Goal: Information Seeking & Learning: Learn about a topic

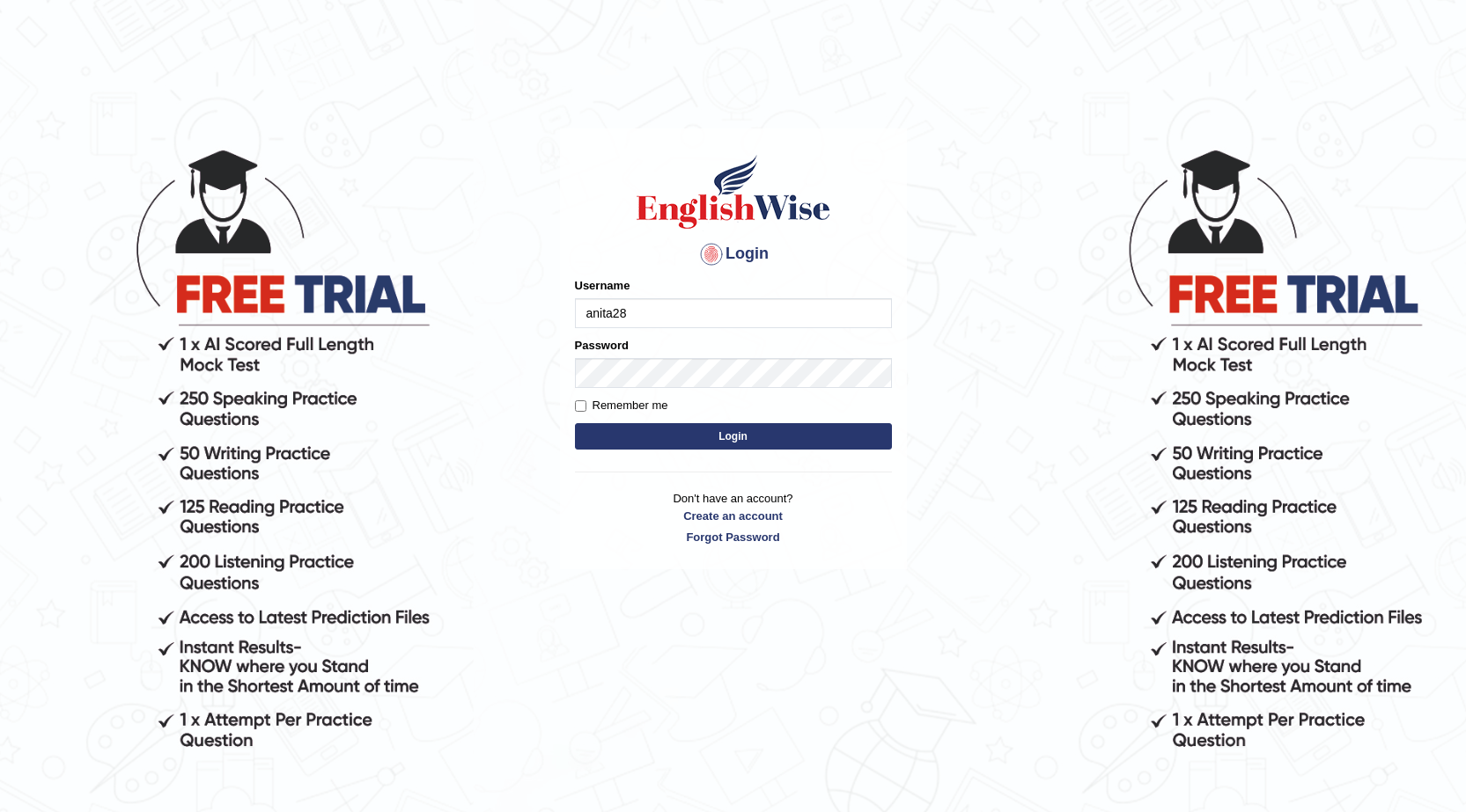
type input "anita28"
click at [624, 357] on div "Password" at bounding box center [733, 363] width 317 height 51
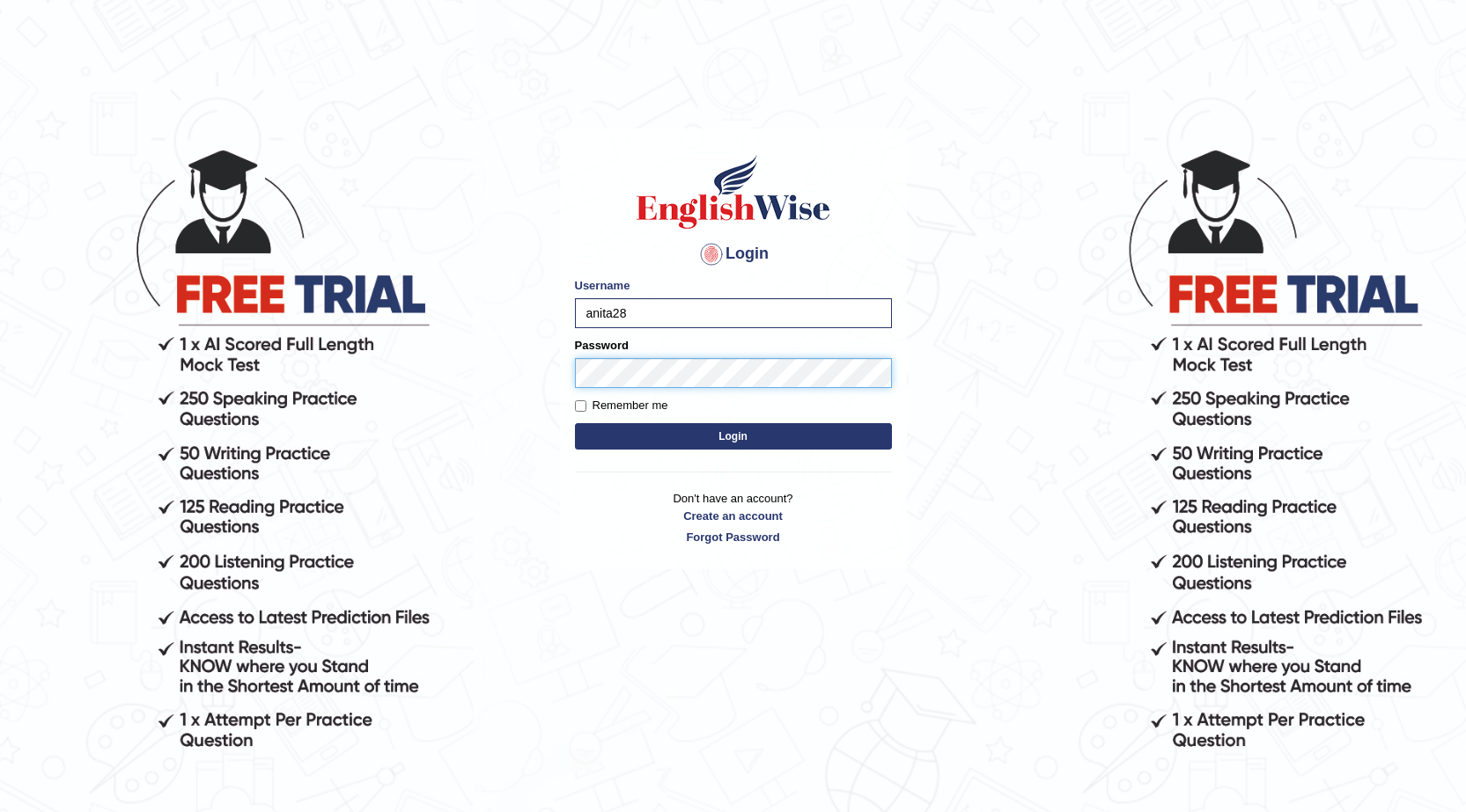
click at [575, 424] on button "Login" at bounding box center [733, 437] width 317 height 27
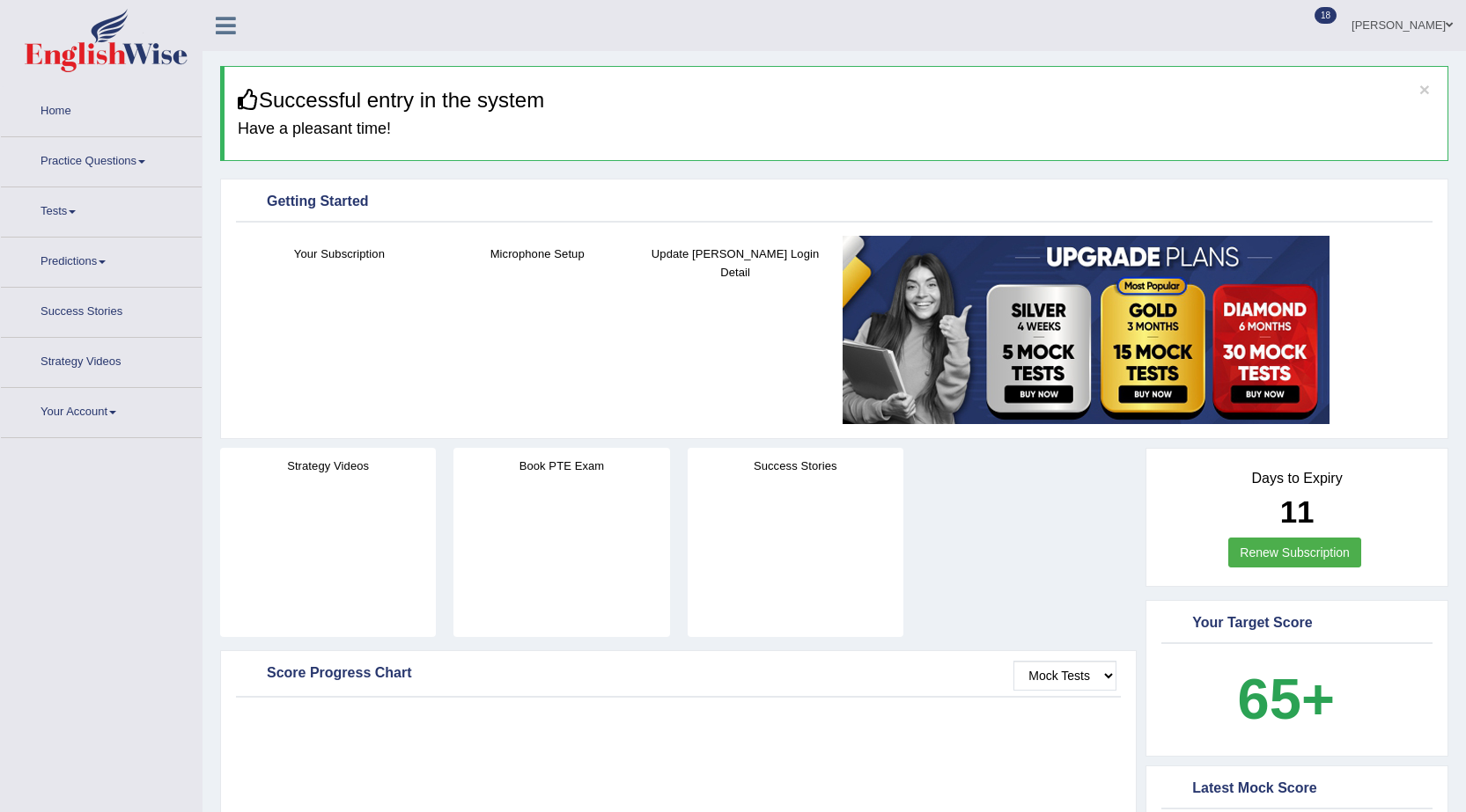
click at [75, 122] on link "Home" at bounding box center [102, 108] width 201 height 44
click at [57, 118] on link "Home" at bounding box center [102, 108] width 201 height 44
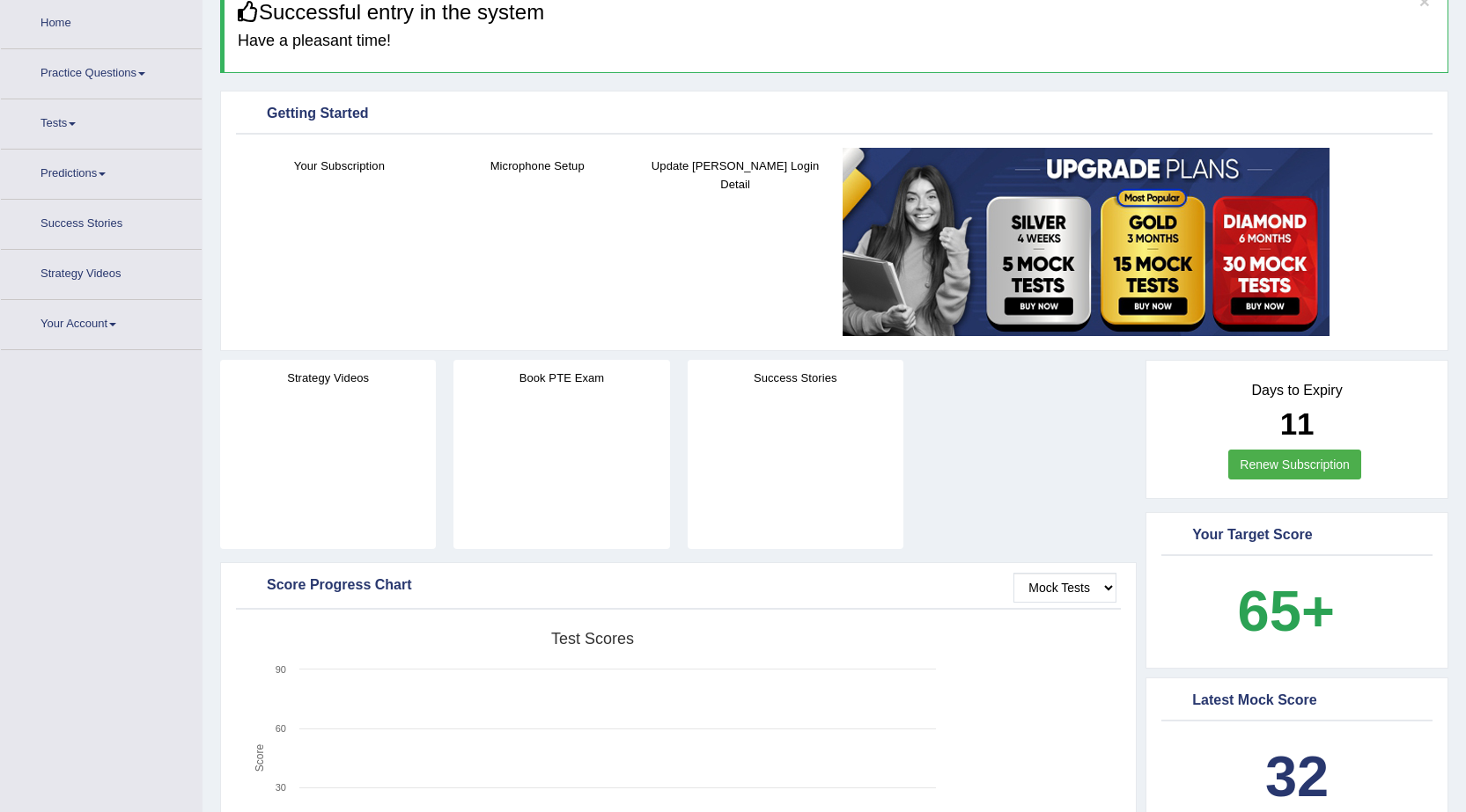
click at [72, 123] on link "Tests" at bounding box center [102, 121] width 201 height 44
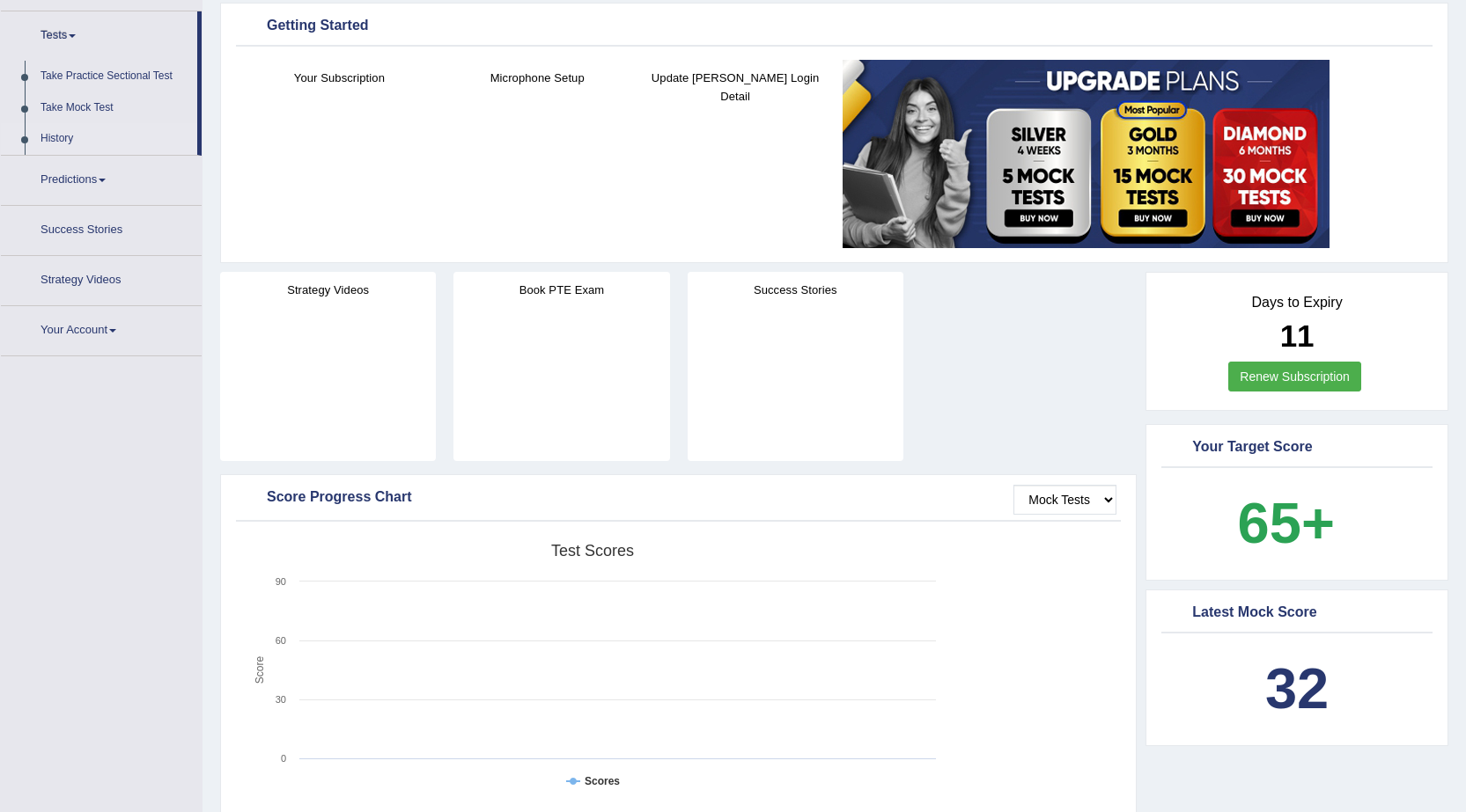
click at [72, 139] on link "History" at bounding box center [114, 139] width 165 height 32
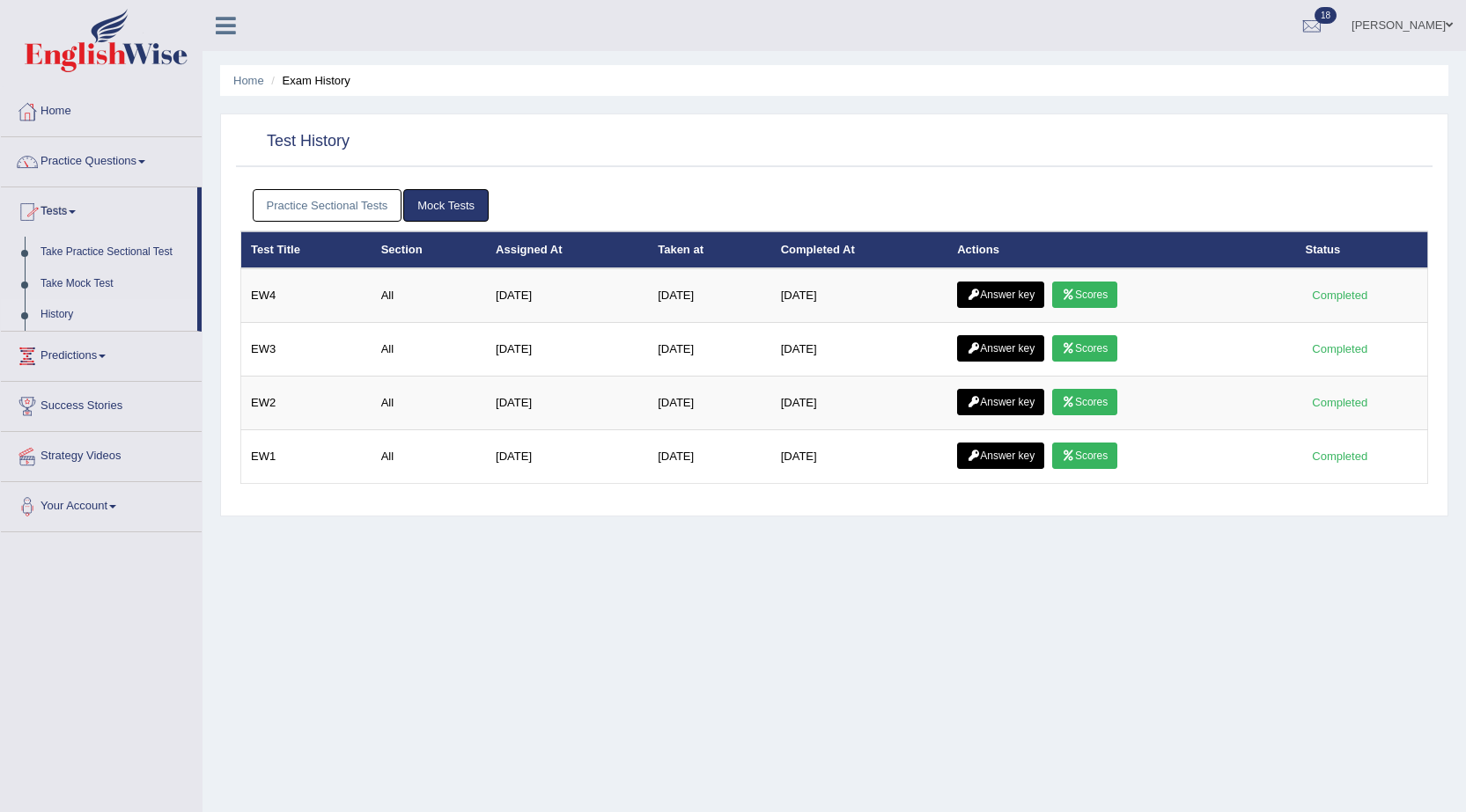
click at [52, 160] on link "Practice Questions" at bounding box center [102, 159] width 201 height 44
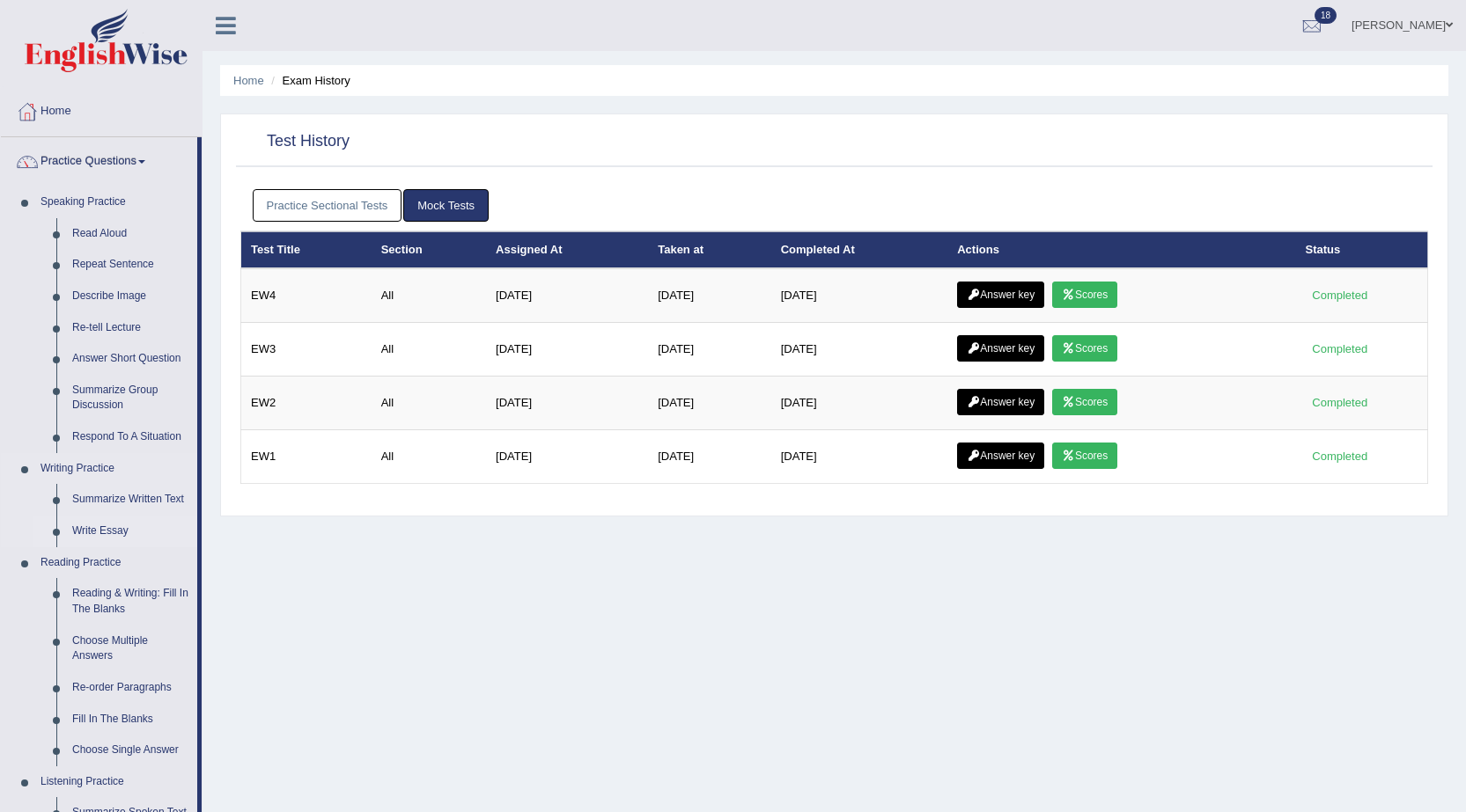
click at [88, 532] on link "Write Essay" at bounding box center [130, 531] width 133 height 32
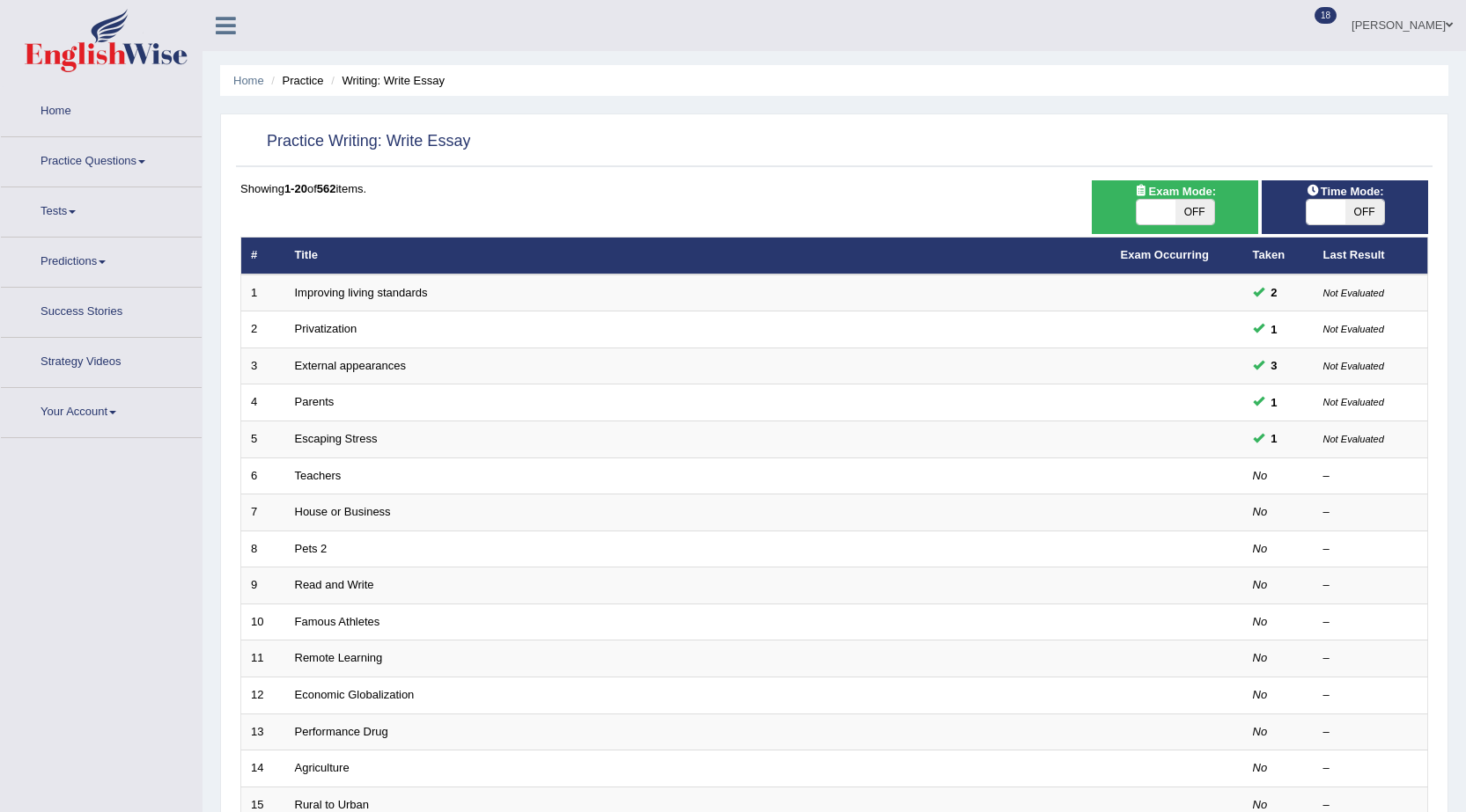
click at [1213, 216] on span "OFF" at bounding box center [1194, 212] width 38 height 25
checkbox input "true"
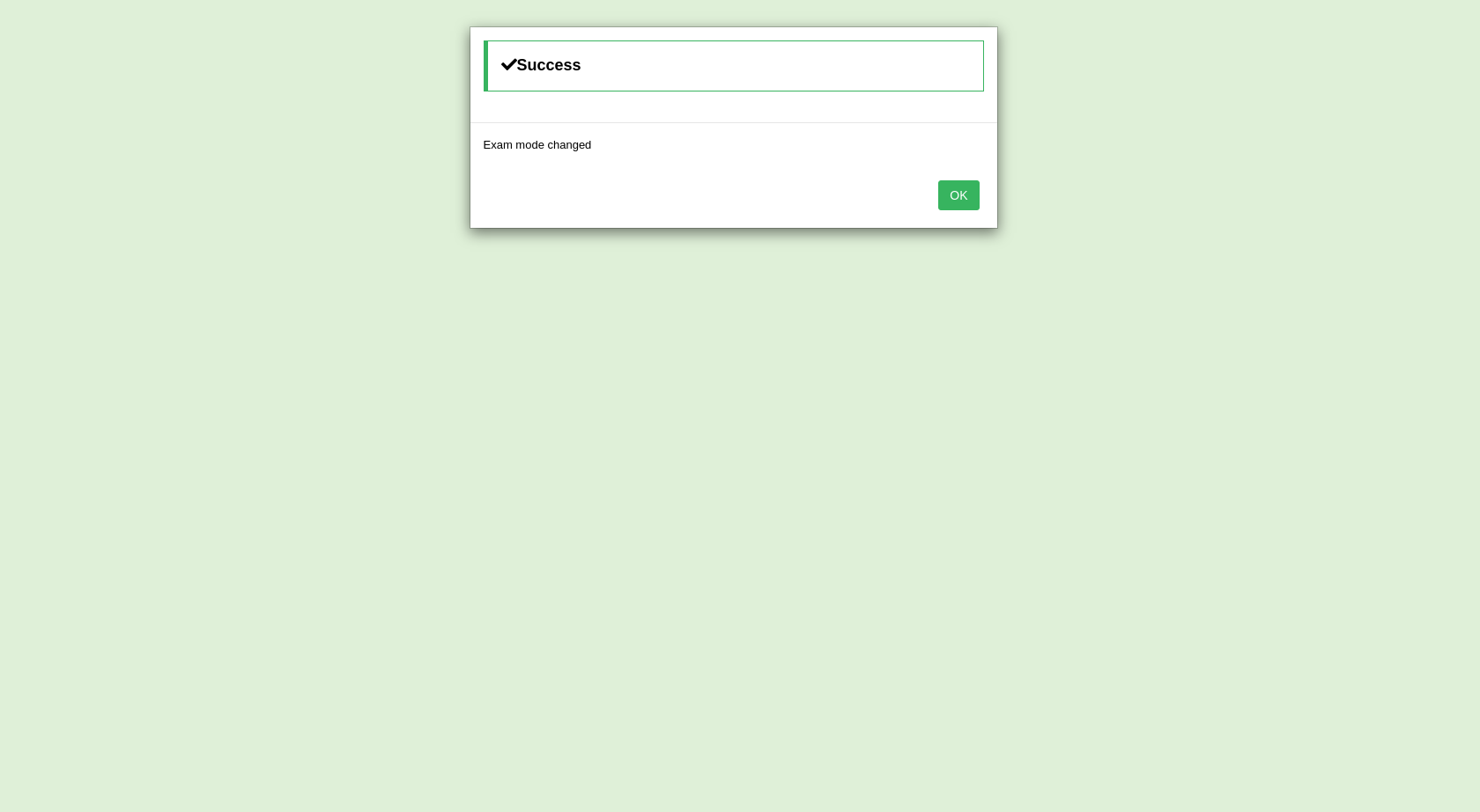
click at [971, 195] on button "OK" at bounding box center [957, 195] width 40 height 30
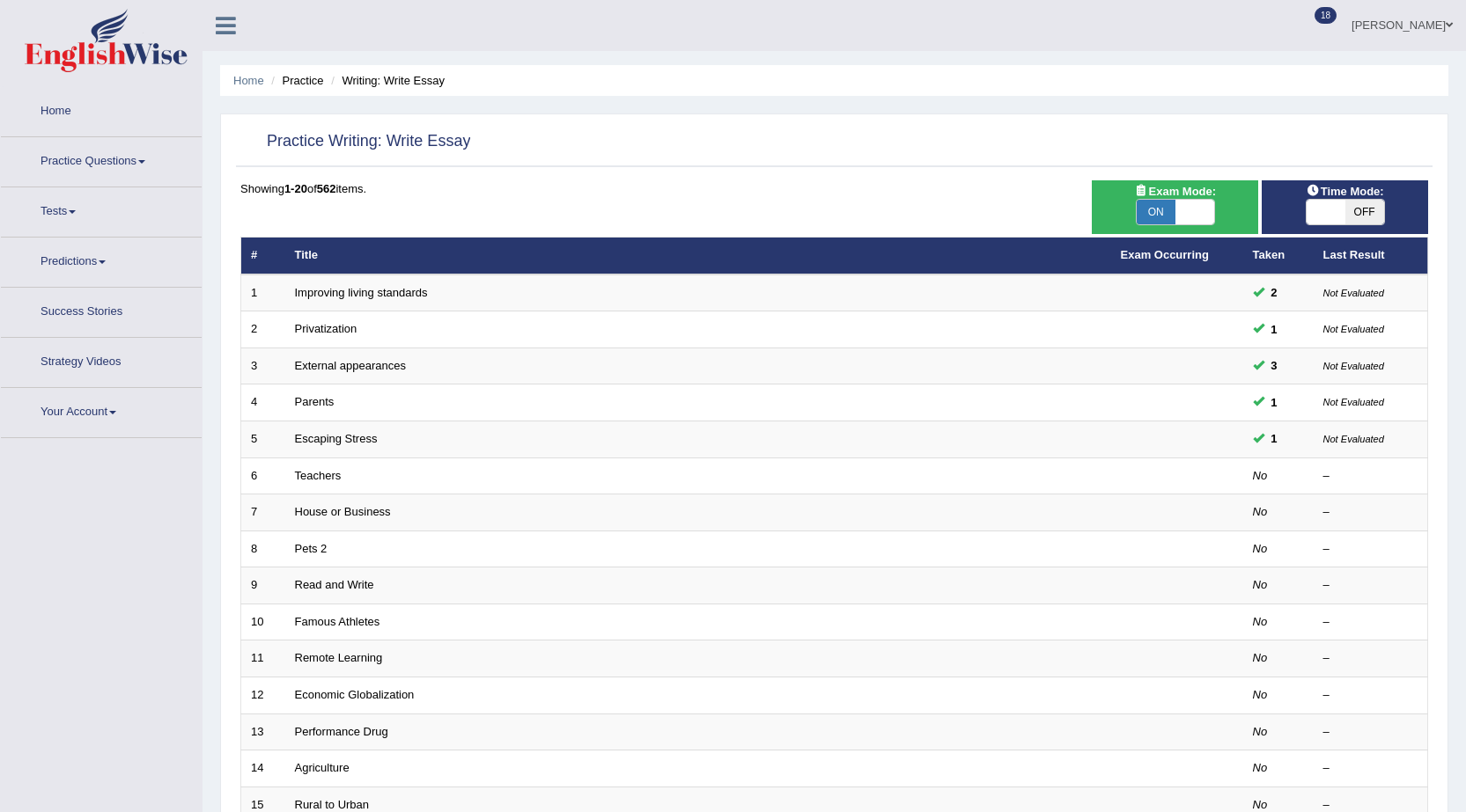
click at [1349, 214] on span "OFF" at bounding box center [1364, 212] width 38 height 25
checkbox input "true"
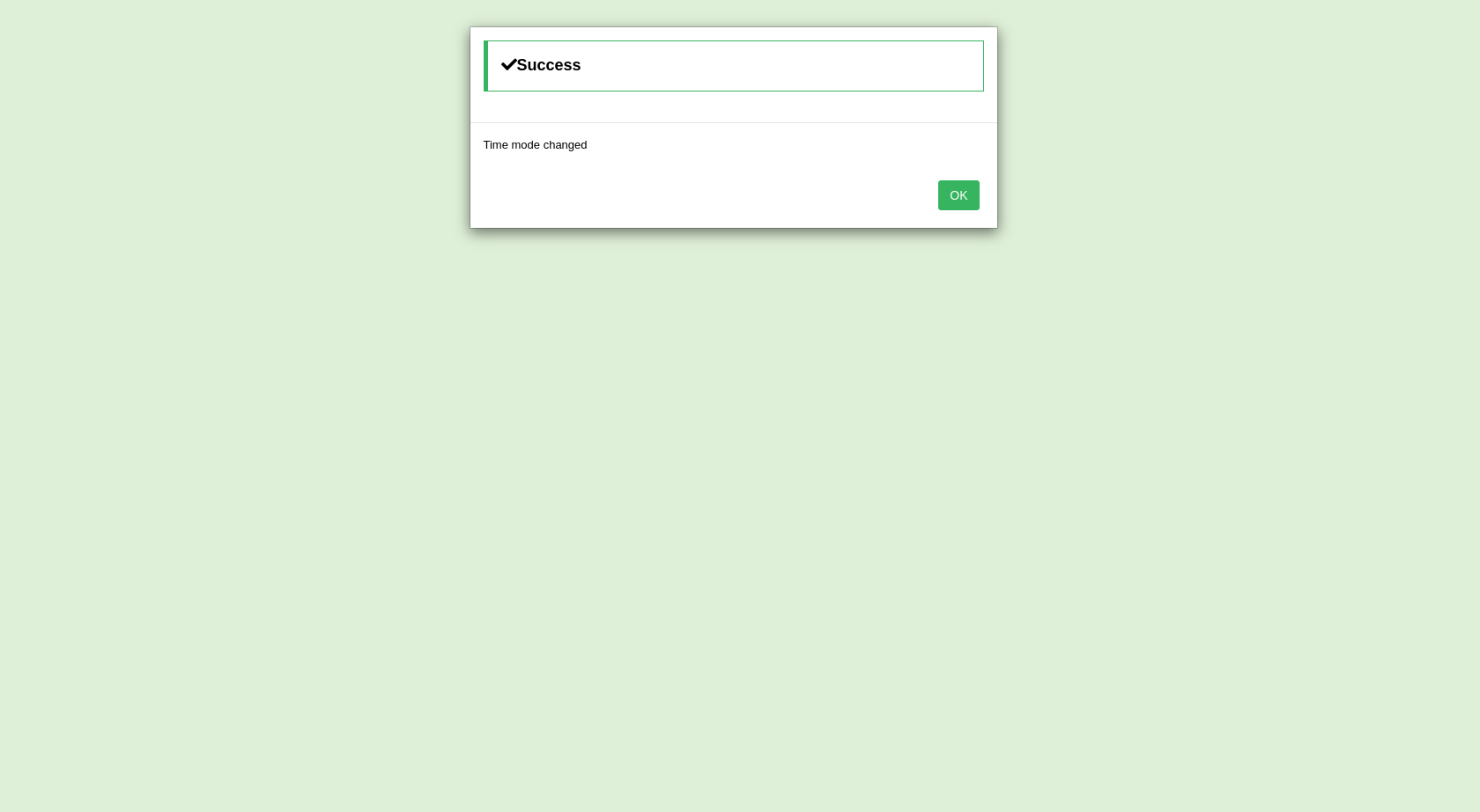
click at [966, 190] on button "OK" at bounding box center [957, 195] width 40 height 30
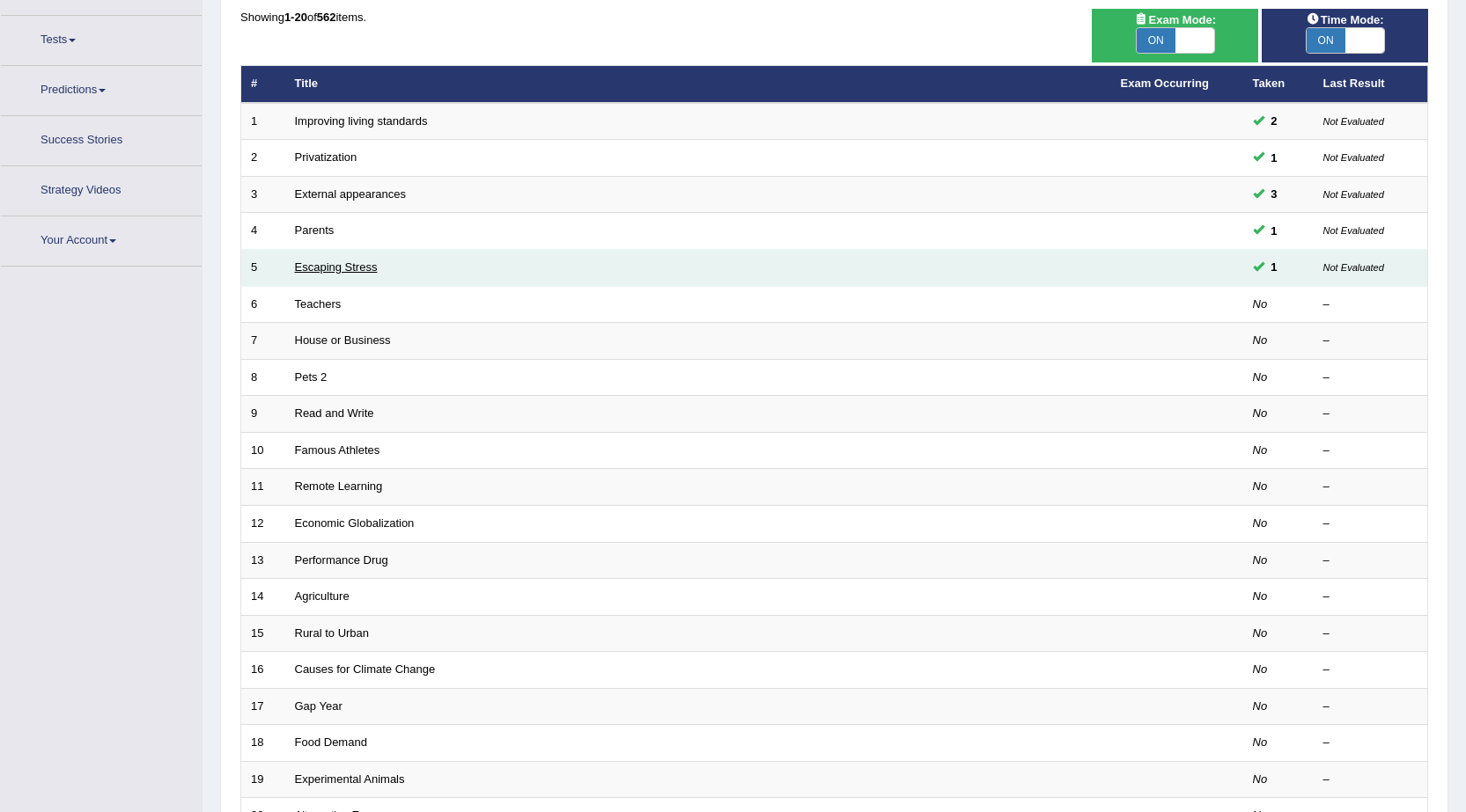
scroll to position [176, 0]
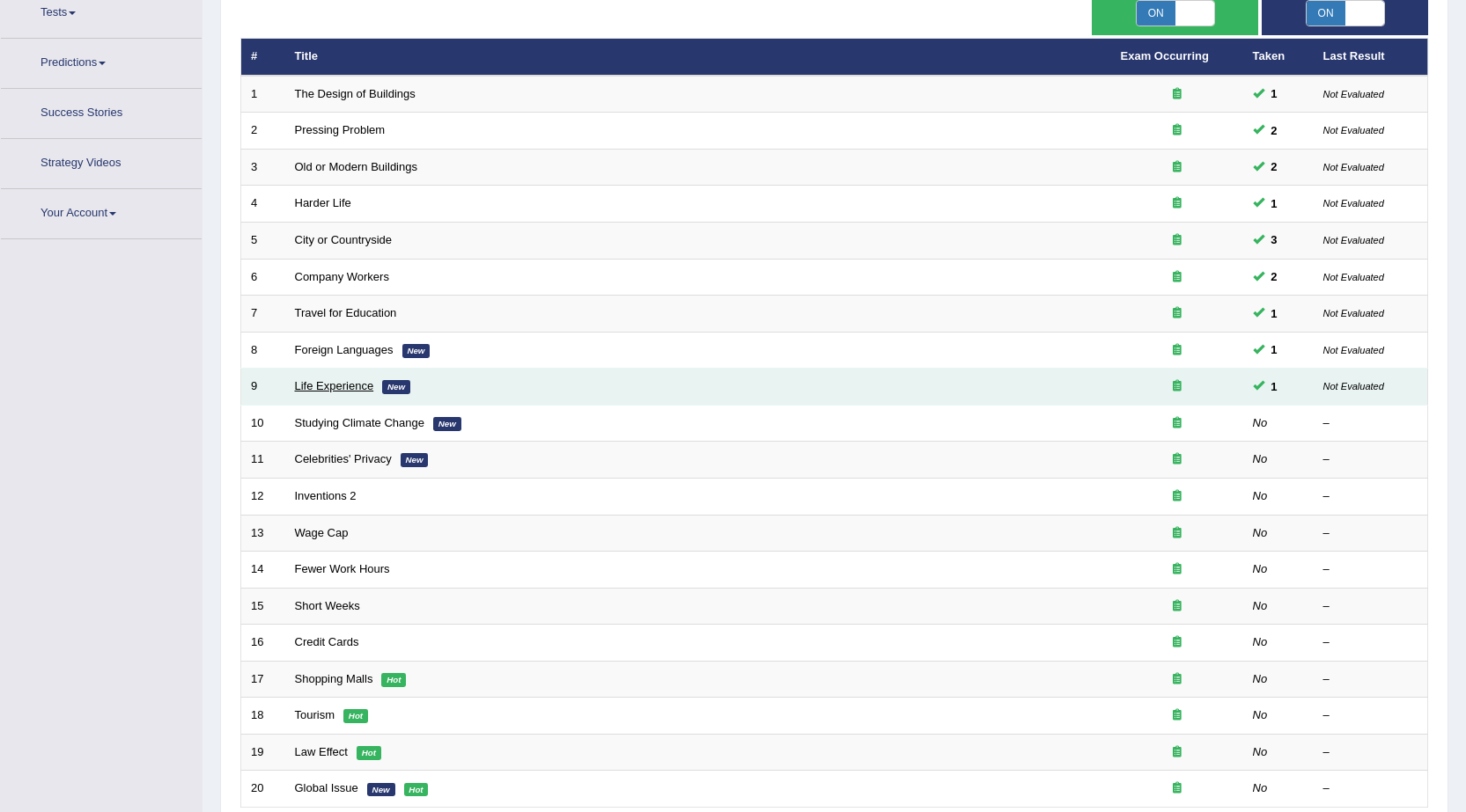
scroll to position [199, 0]
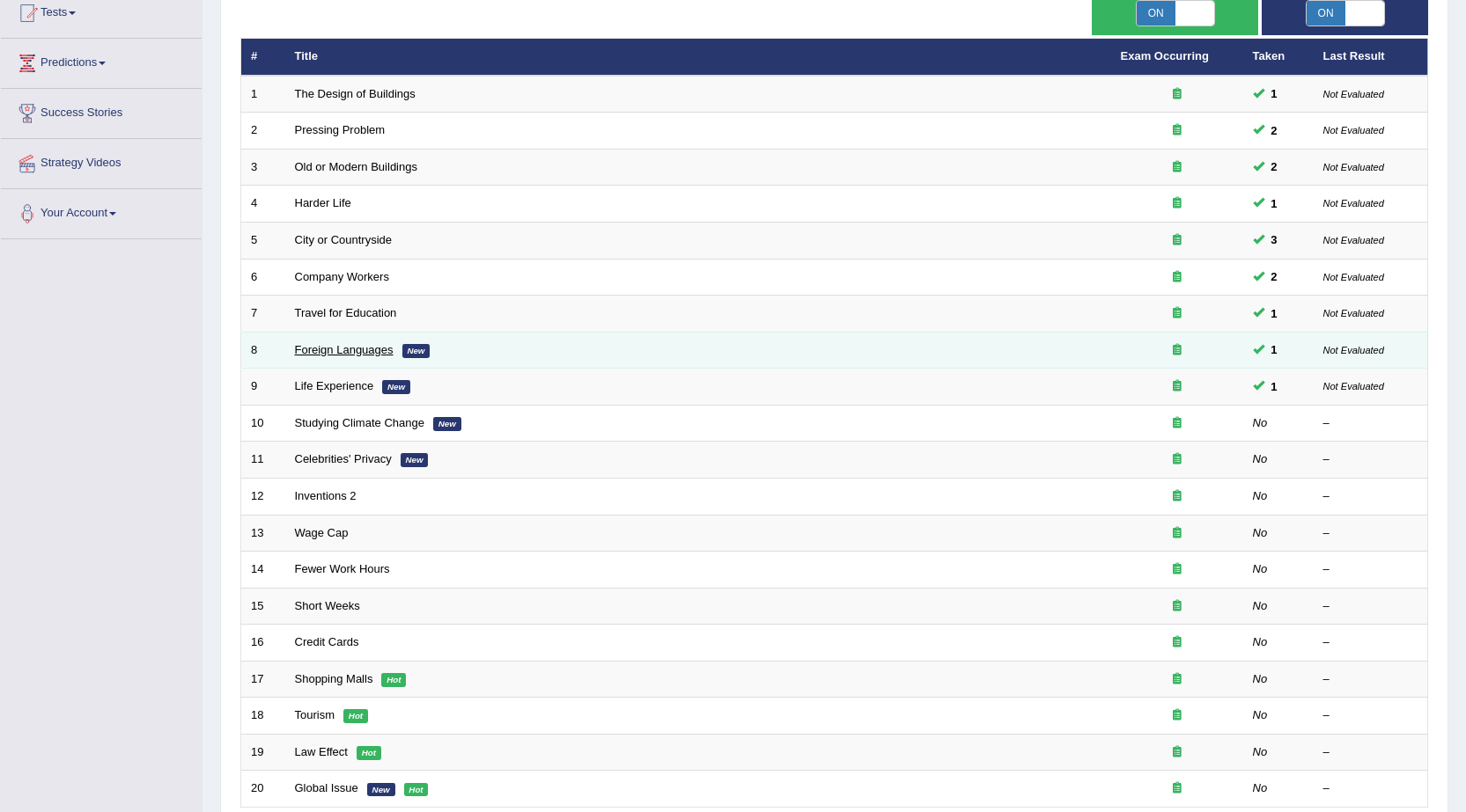
click at [329, 355] on link "Foreign Languages" at bounding box center [344, 349] width 99 height 13
click at [359, 347] on link "Foreign Languages" at bounding box center [344, 349] width 99 height 13
click at [359, 353] on link "Foreign Languages" at bounding box center [344, 349] width 99 height 13
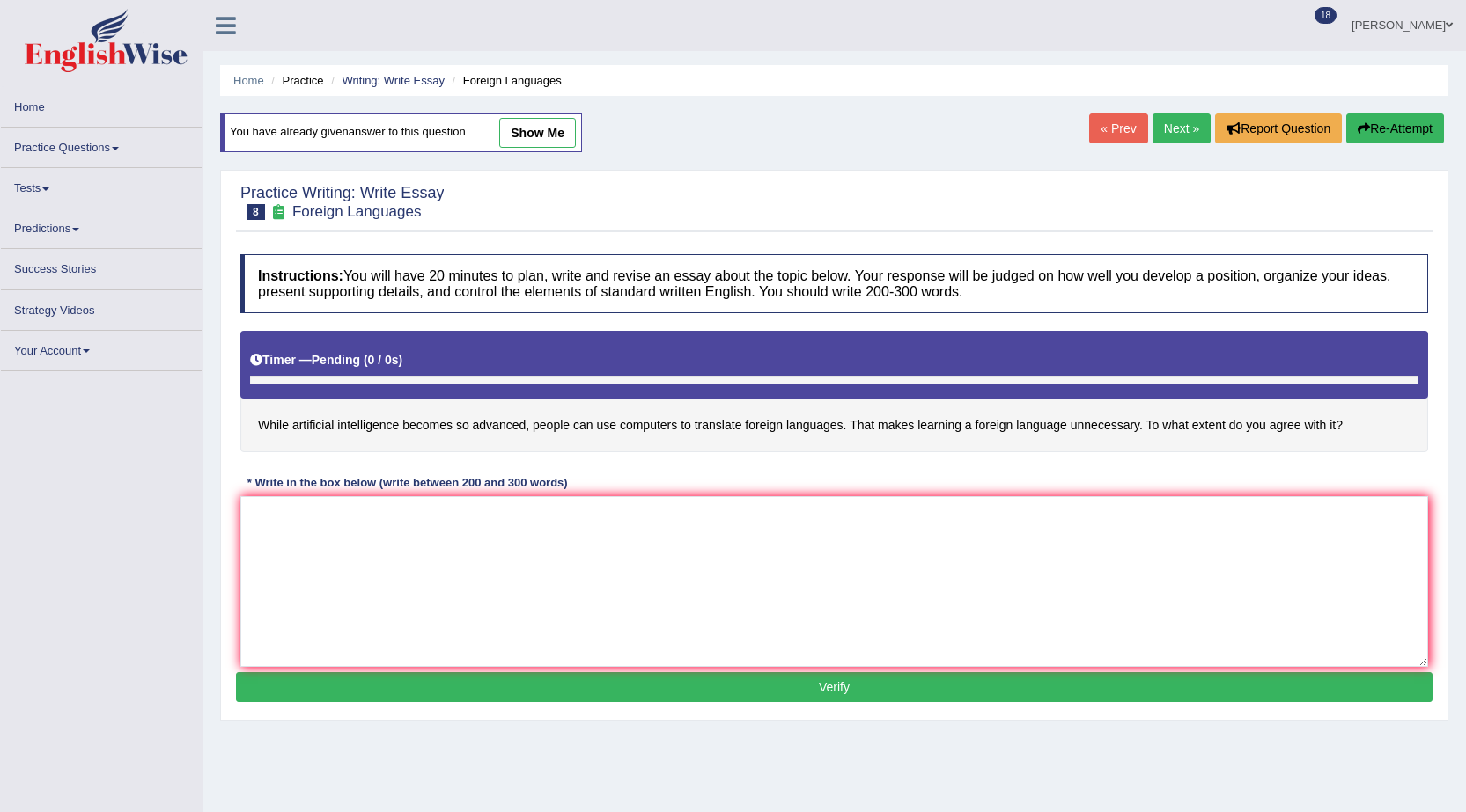
click at [540, 129] on link "show me" at bounding box center [537, 133] width 77 height 30
click at [542, 132] on link "show me" at bounding box center [537, 133] width 77 height 30
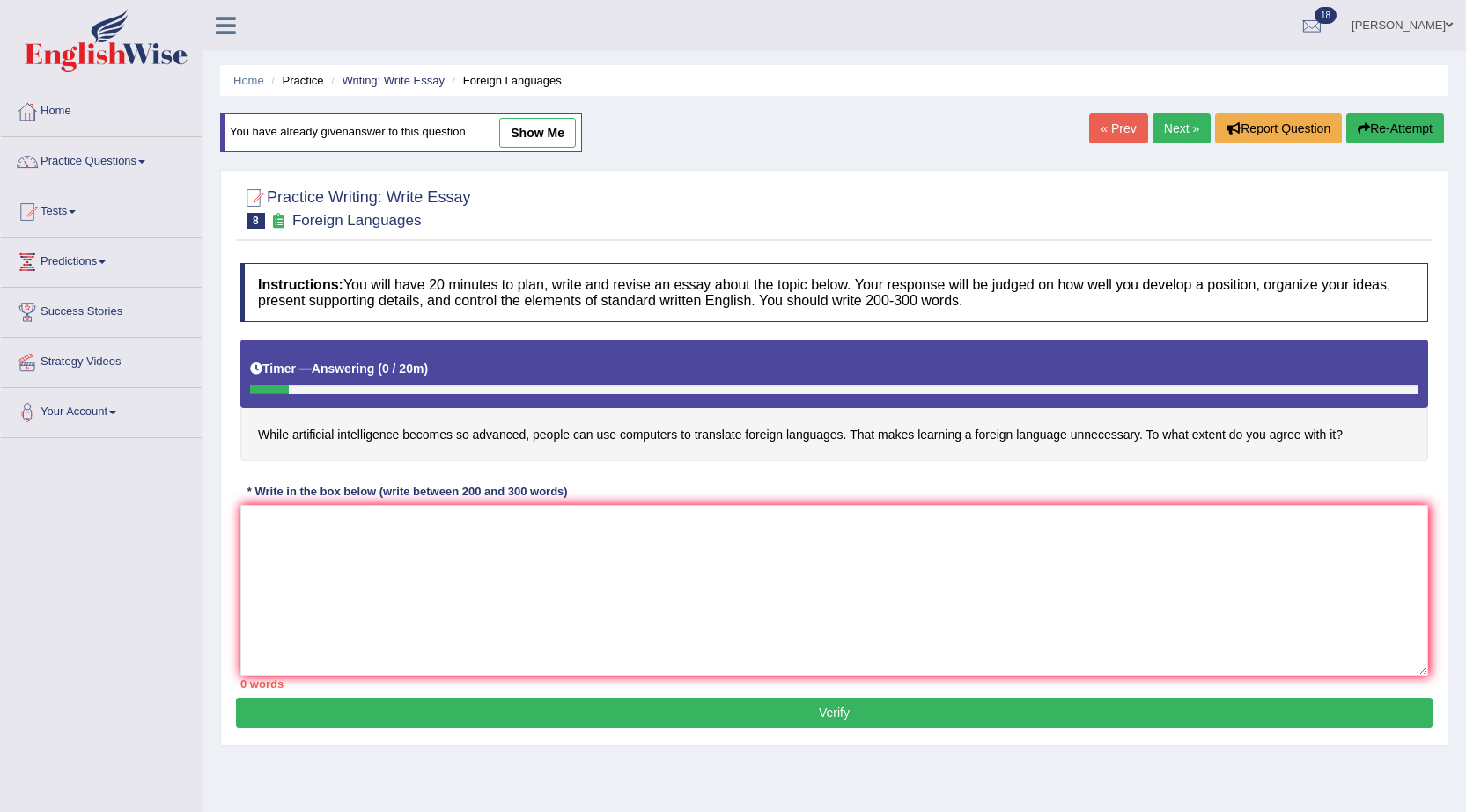
click at [572, 133] on link "show me" at bounding box center [537, 133] width 77 height 30
type textarea "The increasing influence learning a foreign language unnecessary in our lives h…"
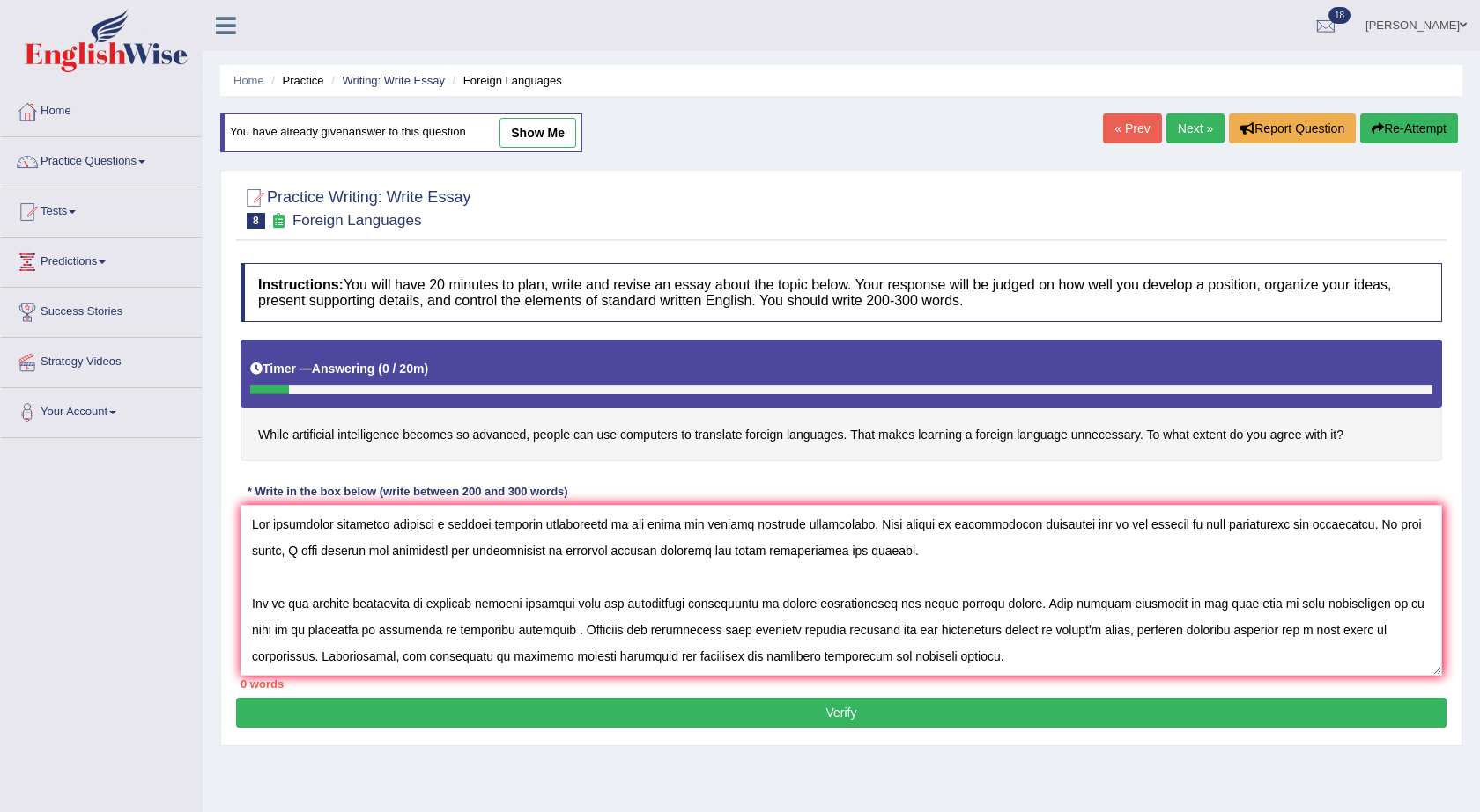
click at [572, 133] on div "Home Practice Writing: Write Essay Foreign Languages You have already given ans…" at bounding box center [840, 440] width 1277 height 880
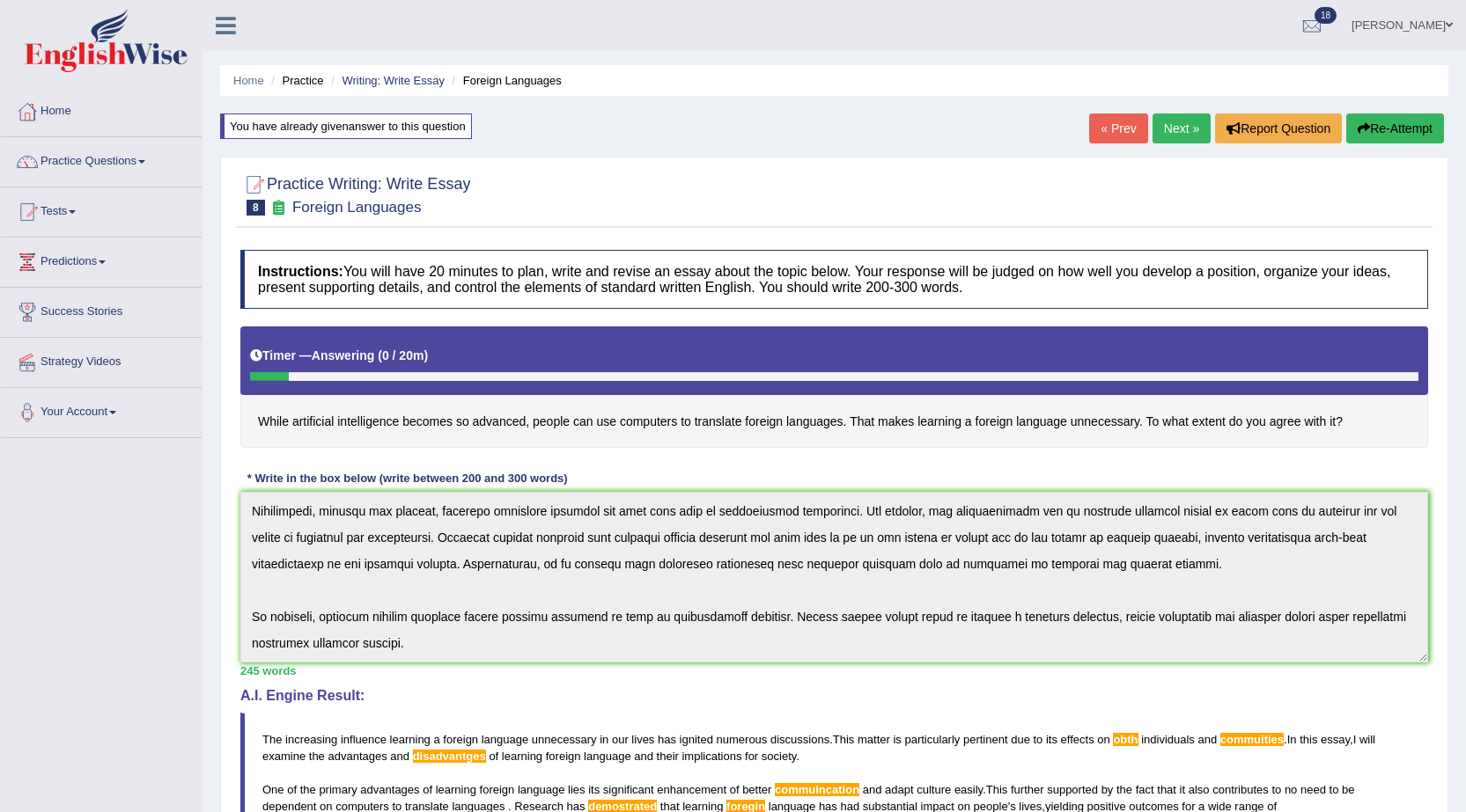
click at [1188, 115] on link "Next »" at bounding box center [1181, 128] width 58 height 30
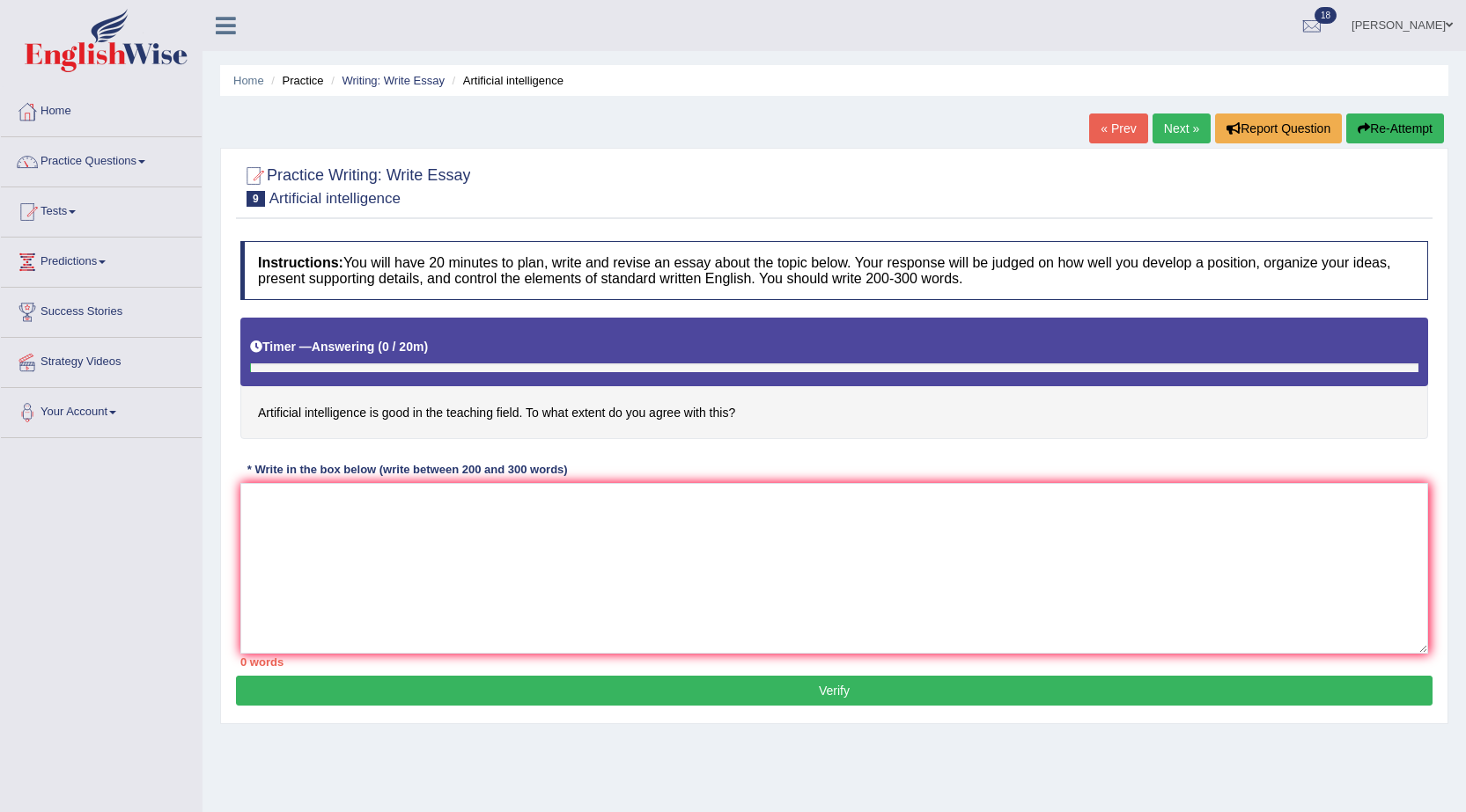
click at [1160, 134] on link "Next »" at bounding box center [1181, 128] width 58 height 30
click at [367, 84] on link "Writing: Write Essay" at bounding box center [393, 80] width 104 height 13
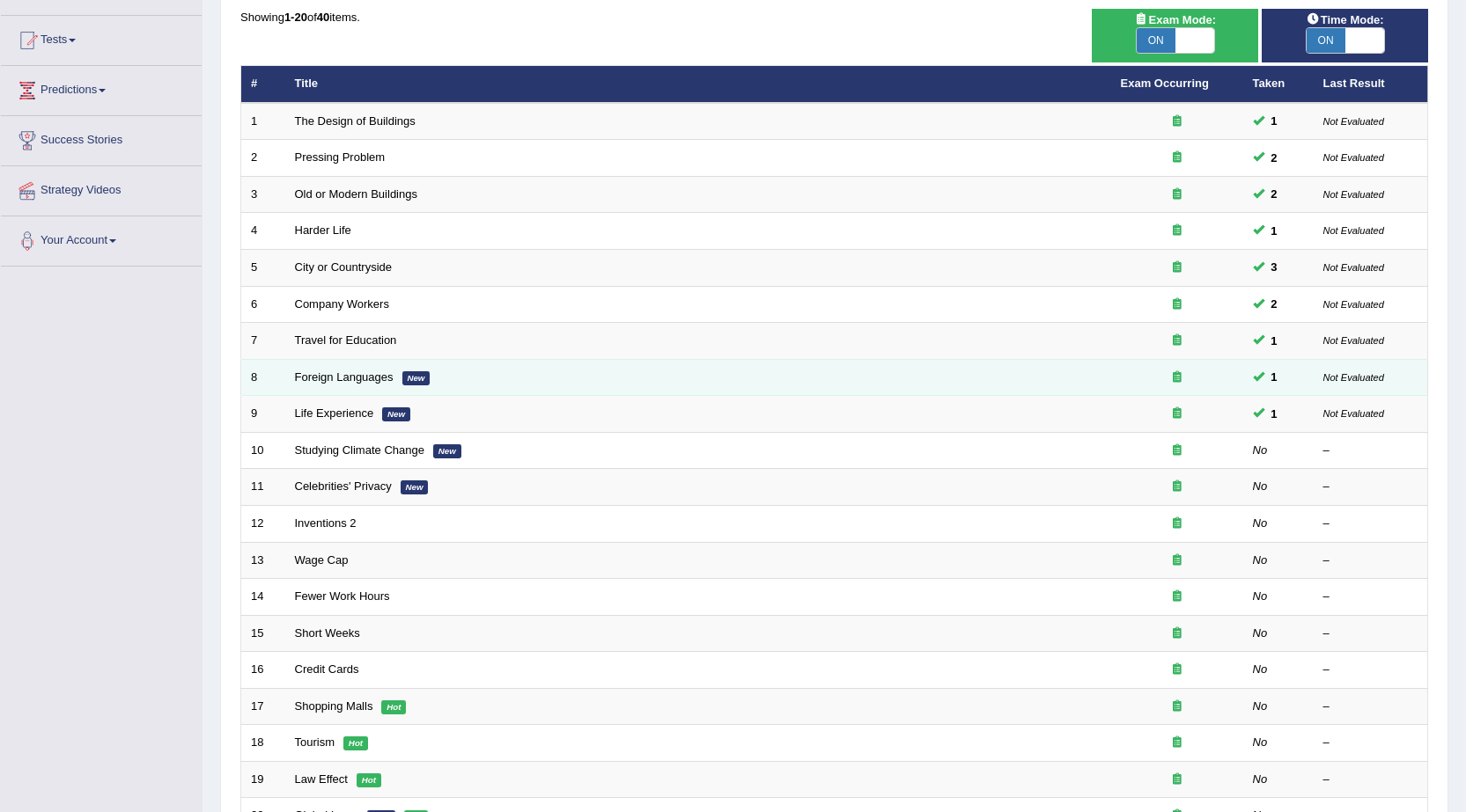
scroll to position [176, 0]
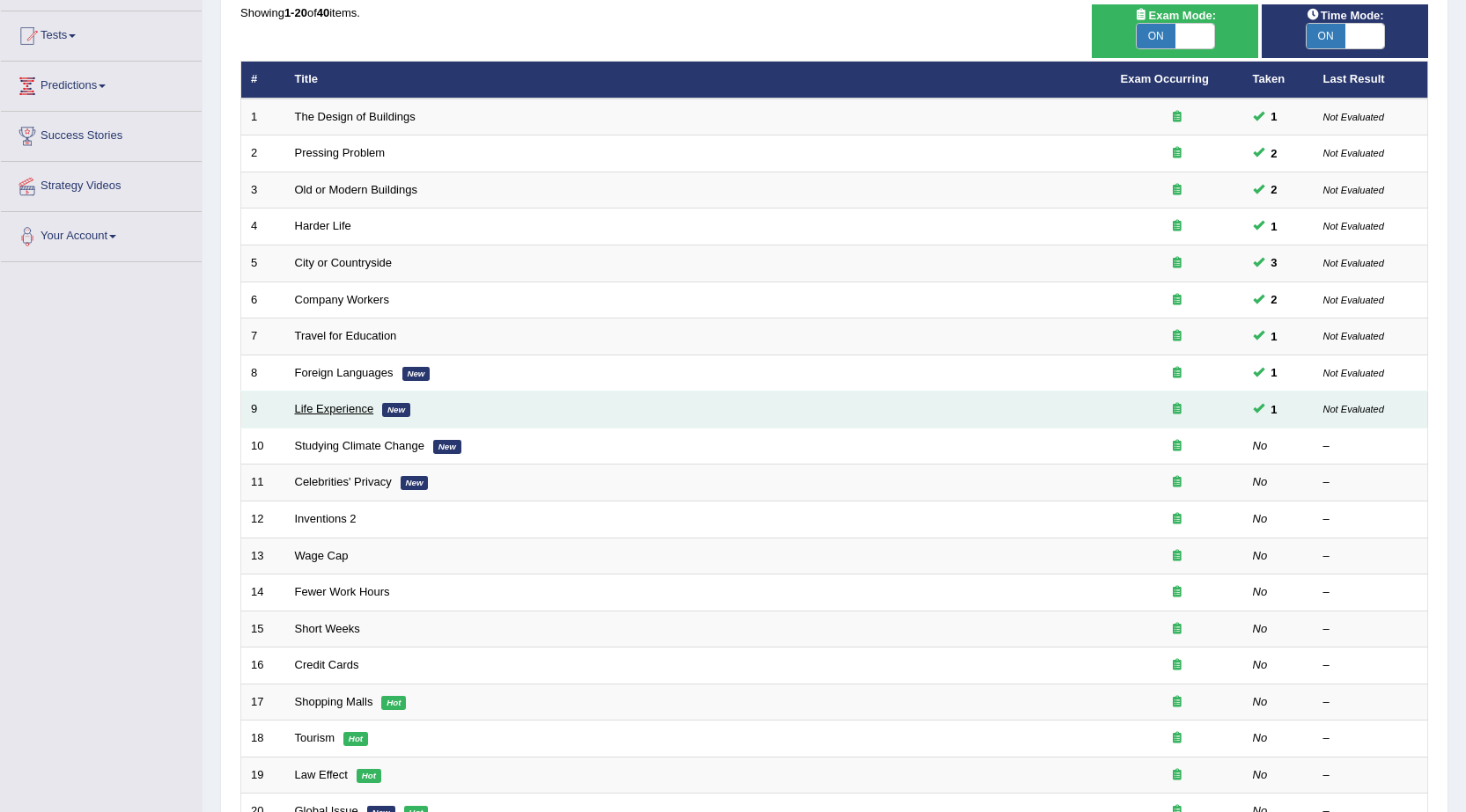
click at [321, 403] on link "Life Experience" at bounding box center [334, 408] width 79 height 13
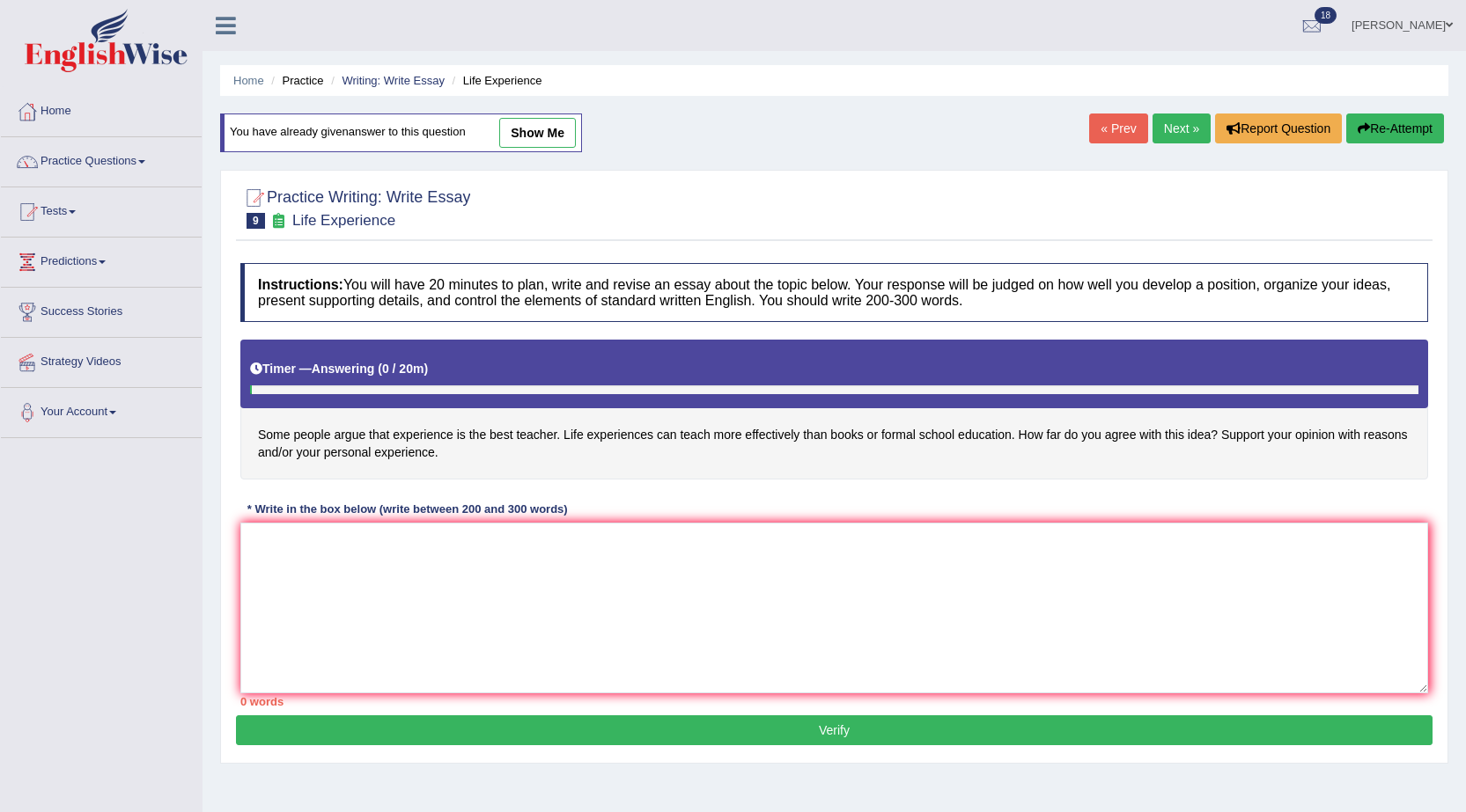
click at [558, 125] on link "show me" at bounding box center [537, 133] width 77 height 30
type textarea "The increasing influence of life experience can teach more effectively than boo…"
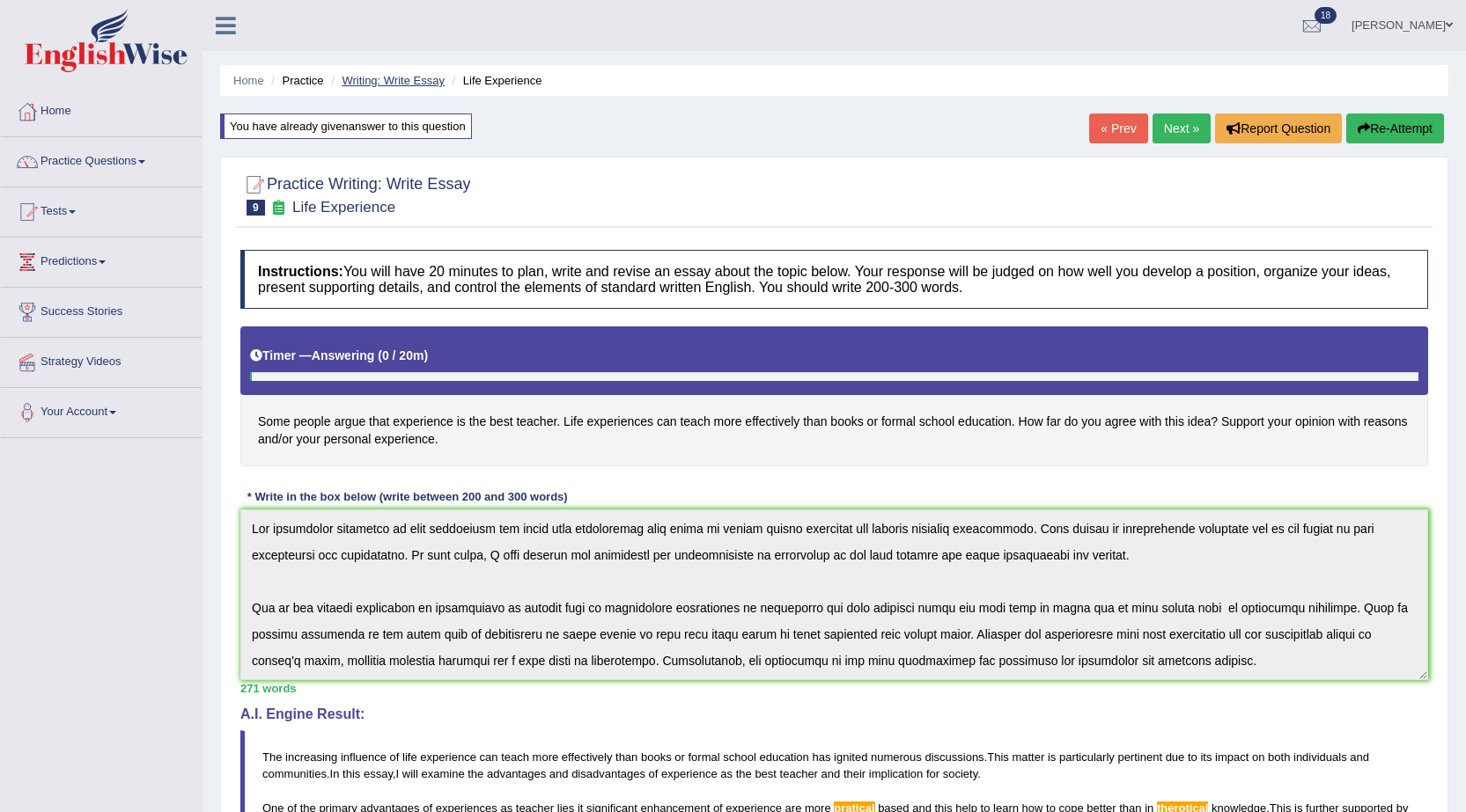
click at [395, 86] on link "Writing: Write Essay" at bounding box center [393, 80] width 104 height 13
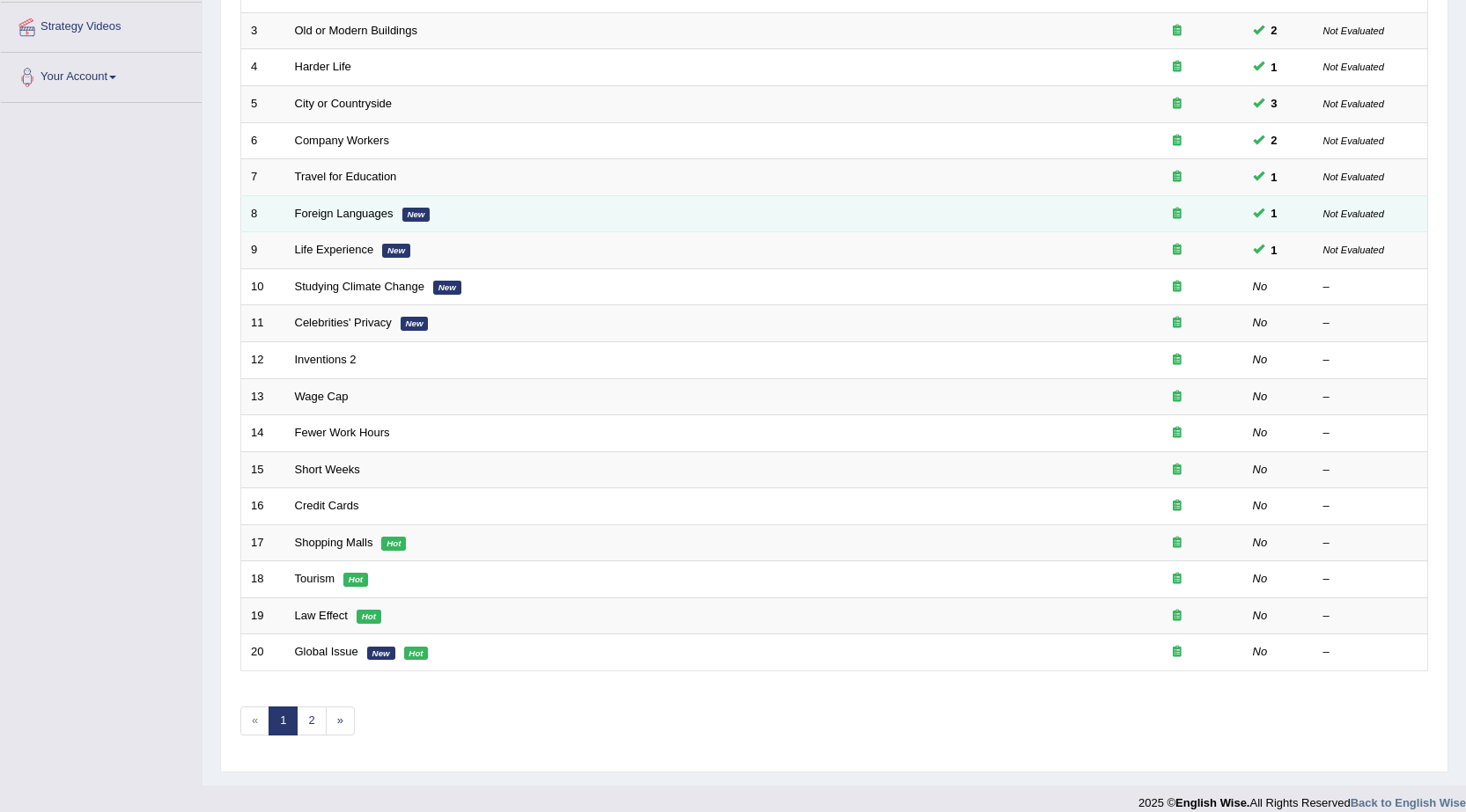
scroll to position [352, 0]
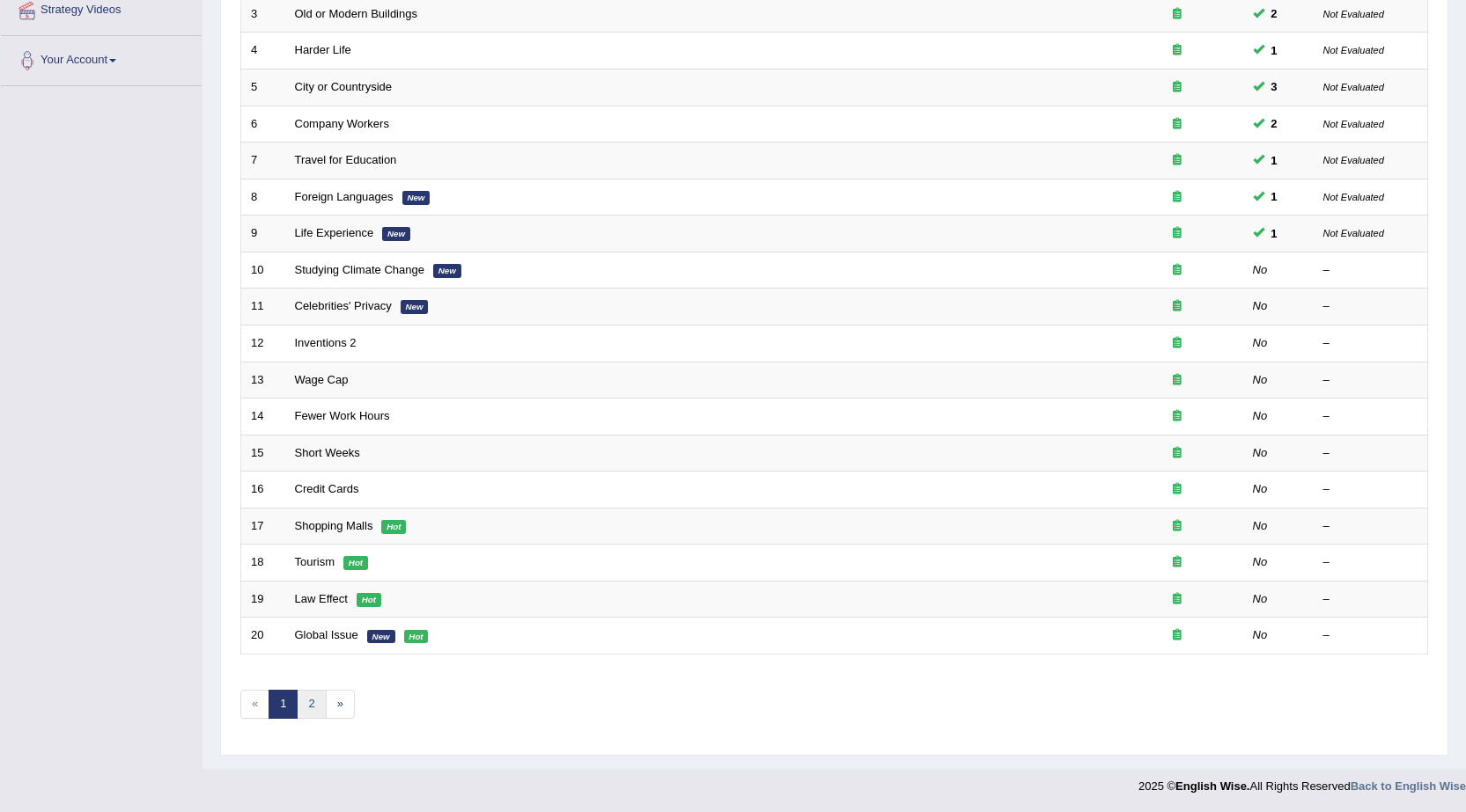
click at [321, 697] on link "2" at bounding box center [311, 704] width 29 height 29
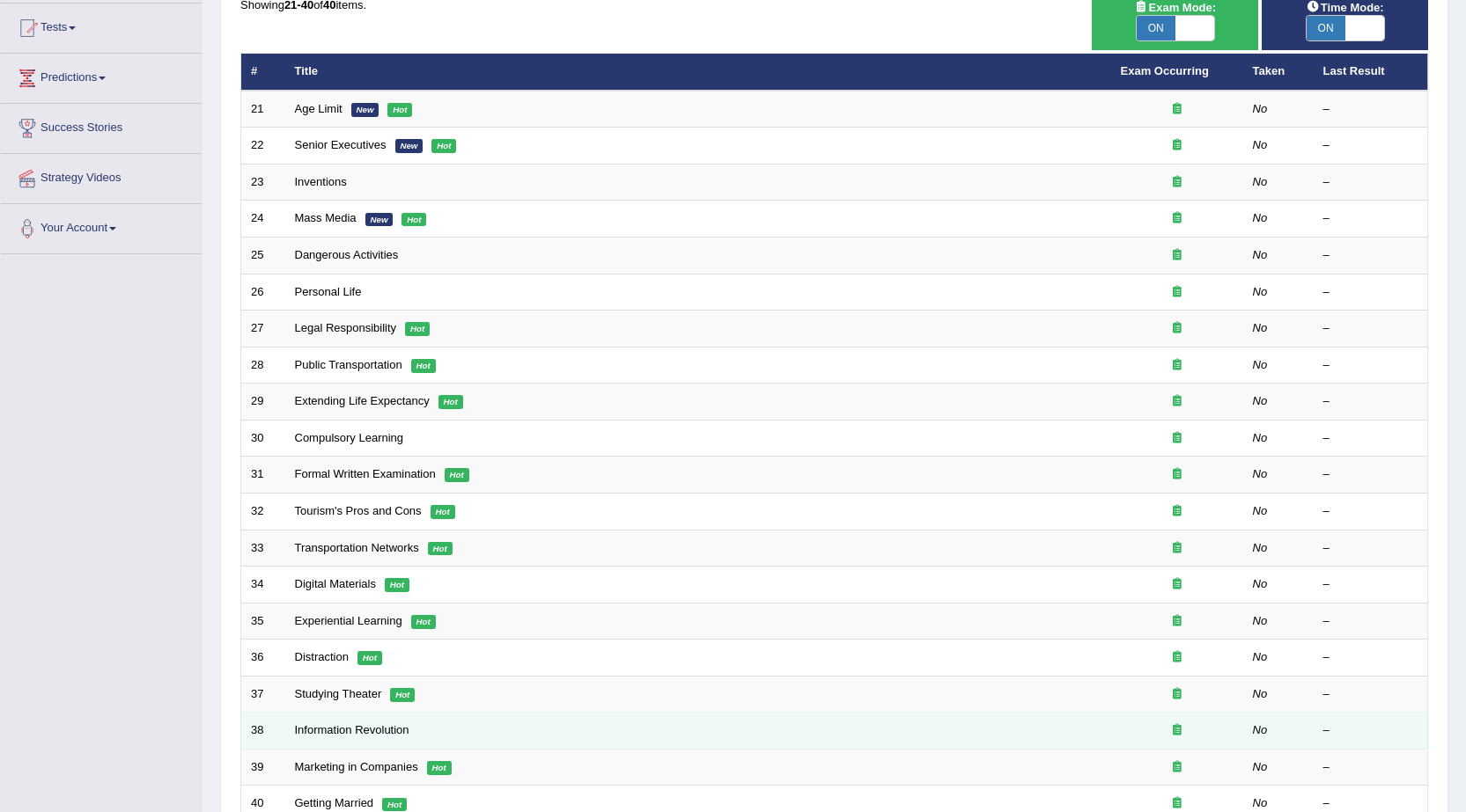
scroll to position [353, 0]
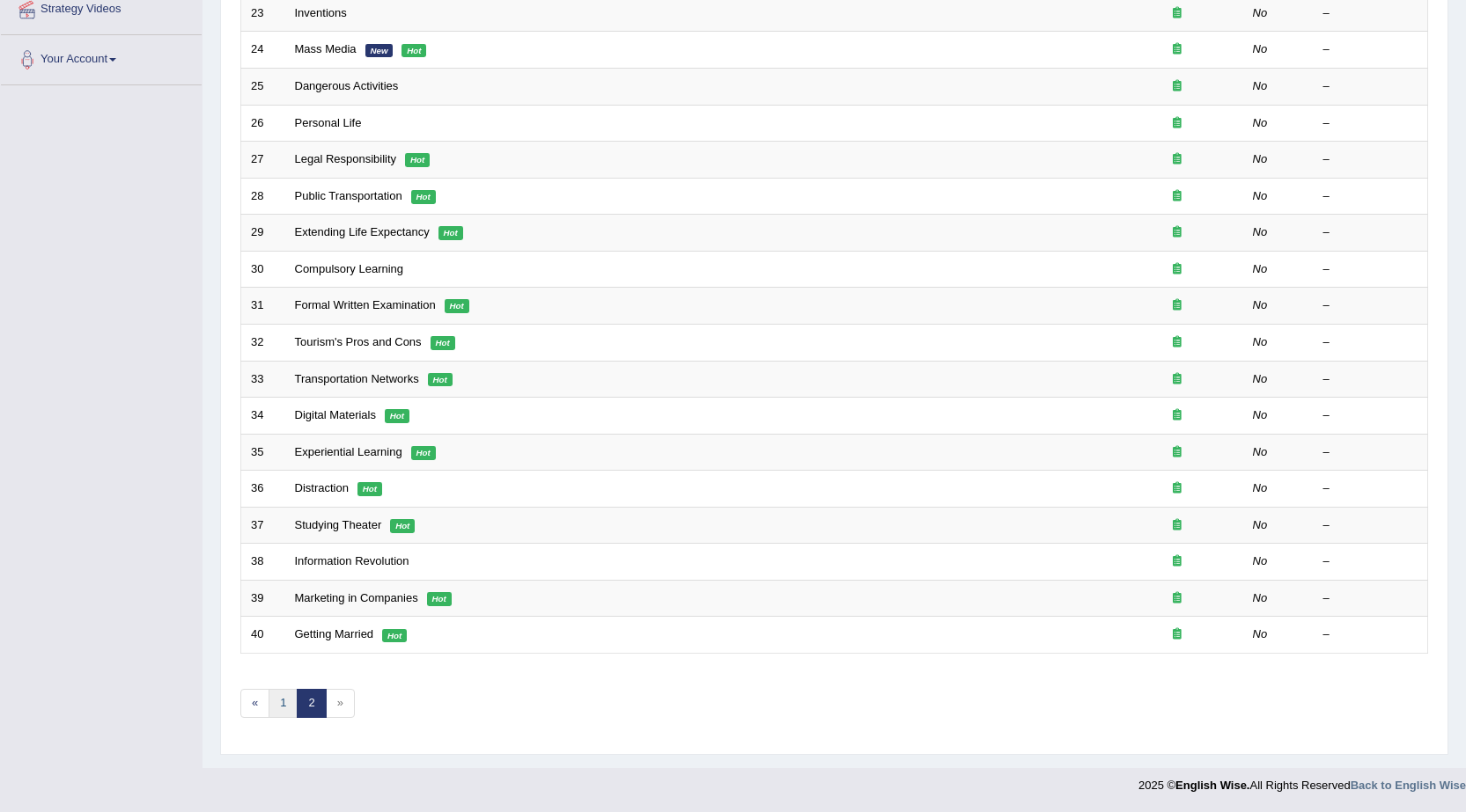
click at [281, 700] on link "1" at bounding box center [282, 703] width 29 height 29
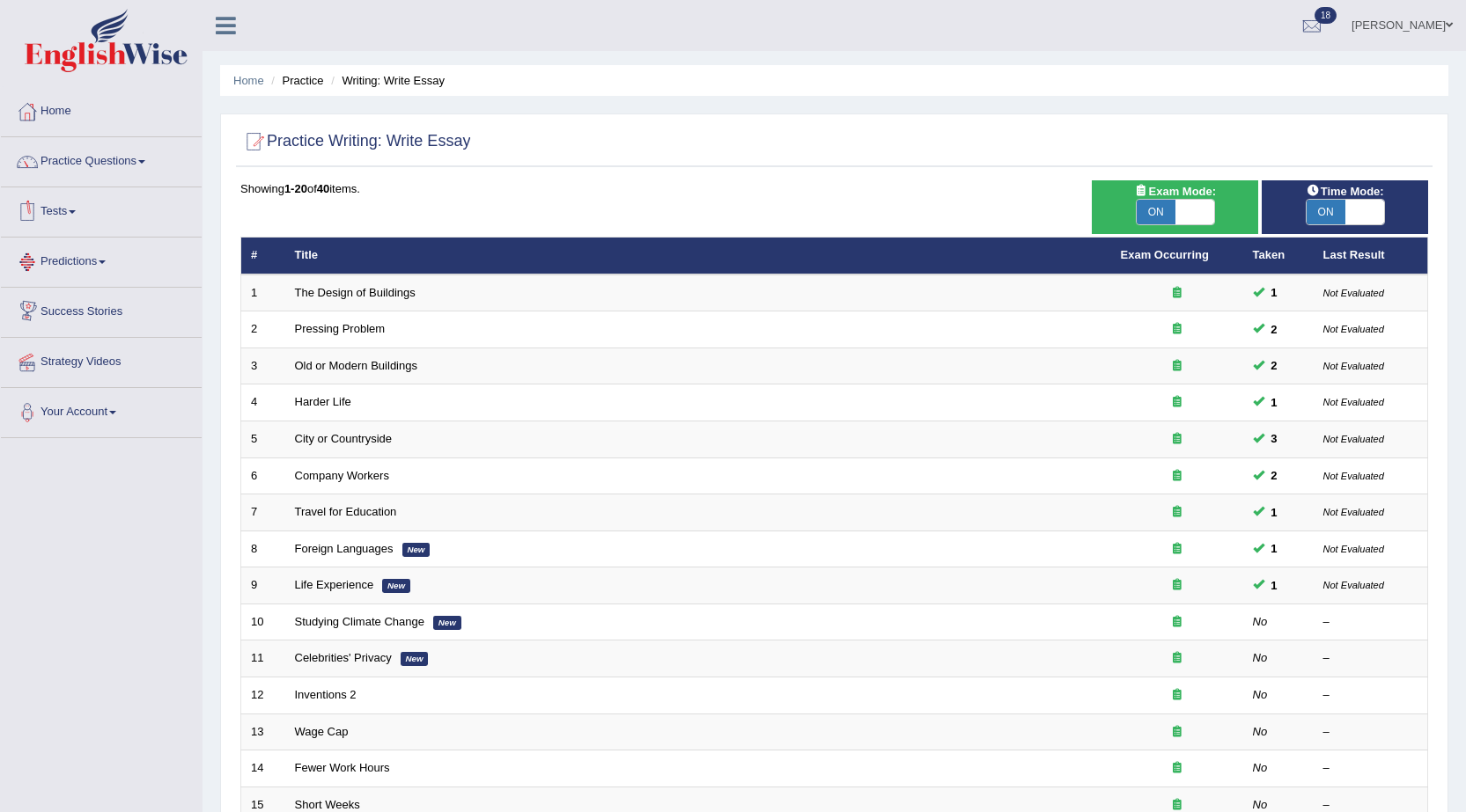
click at [65, 207] on link "Tests" at bounding box center [102, 209] width 201 height 44
click at [66, 312] on link "History" at bounding box center [114, 315] width 165 height 32
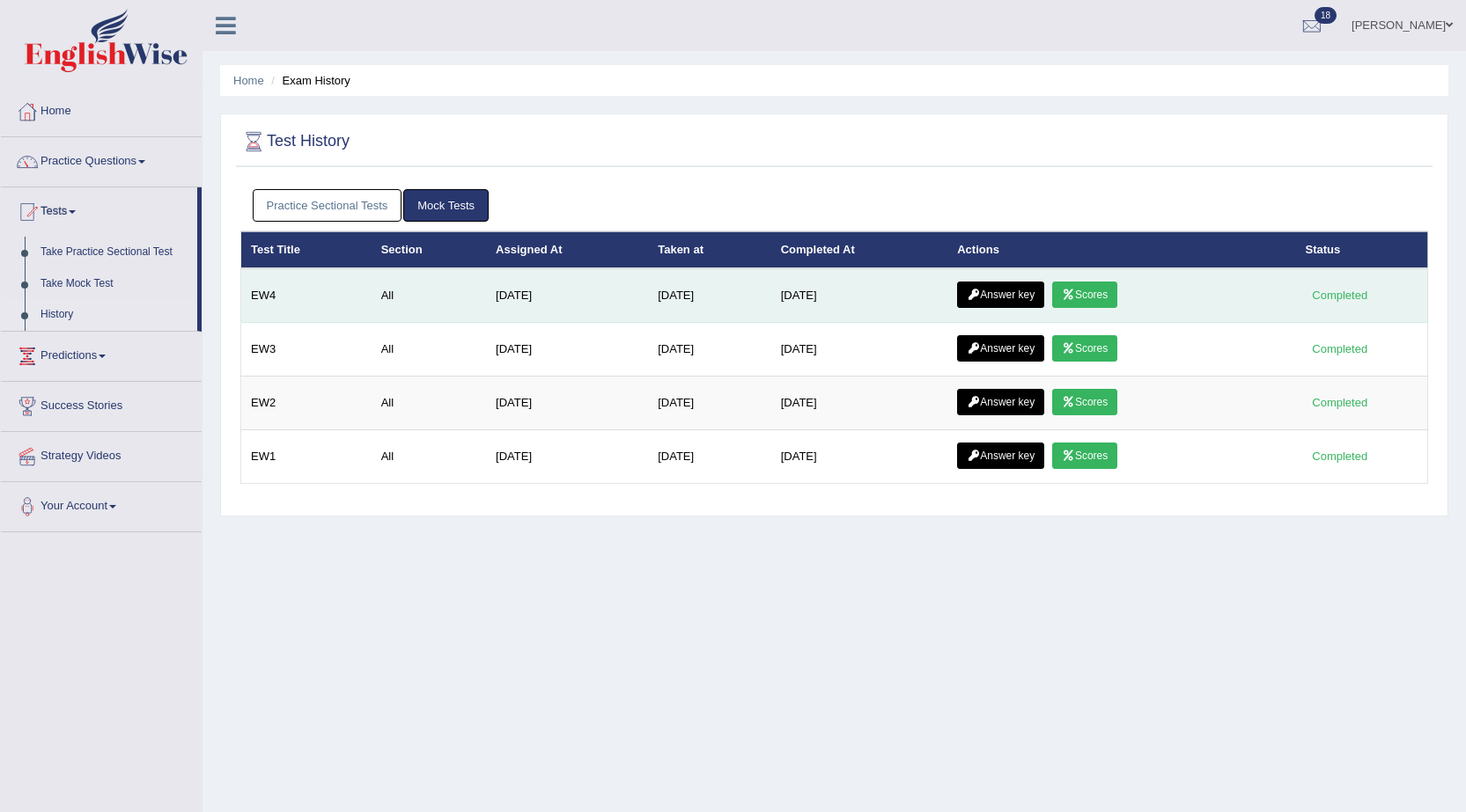
click at [988, 297] on link "Answer key" at bounding box center [1001, 295] width 87 height 27
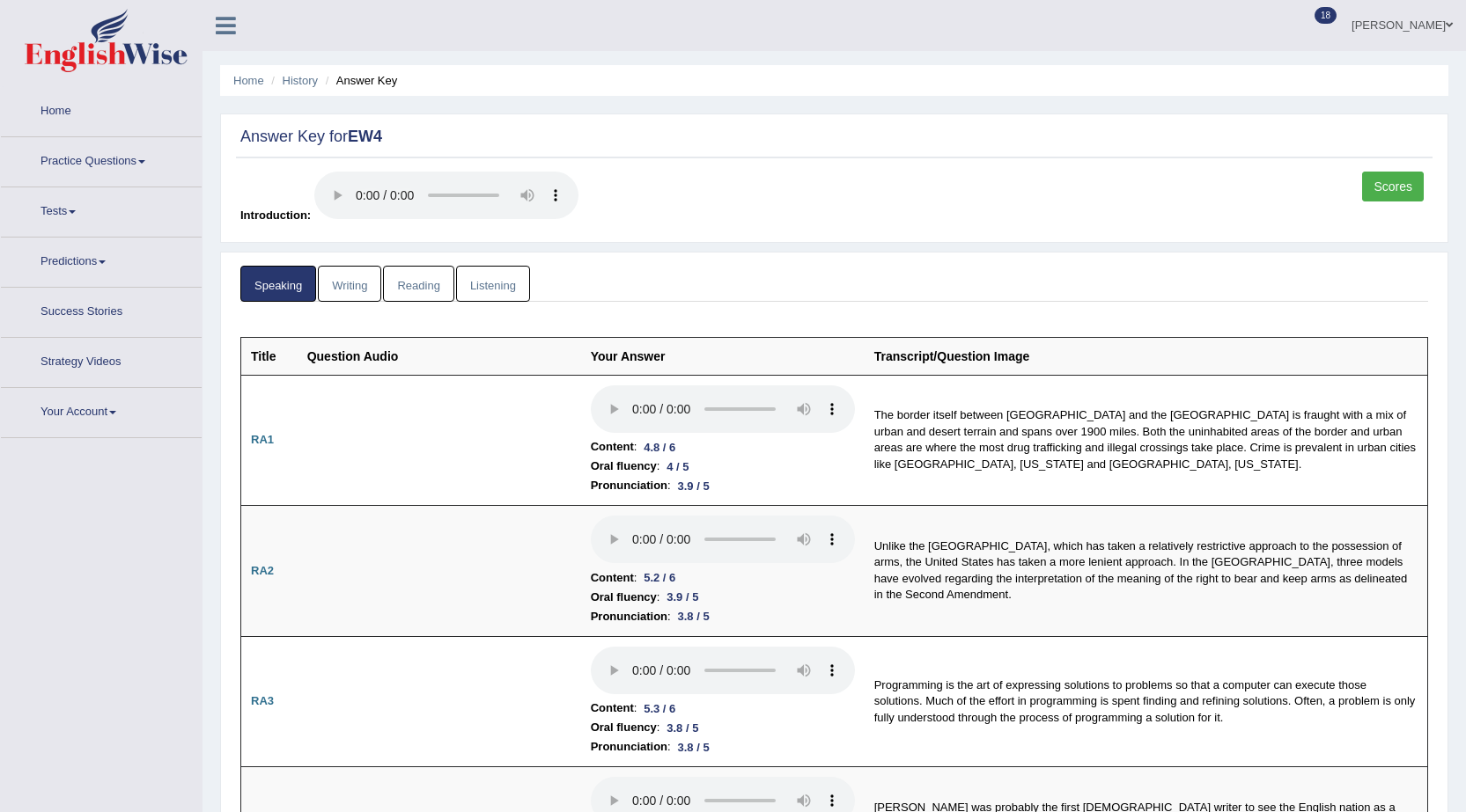
click at [1379, 190] on link "Scores" at bounding box center [1393, 186] width 62 height 30
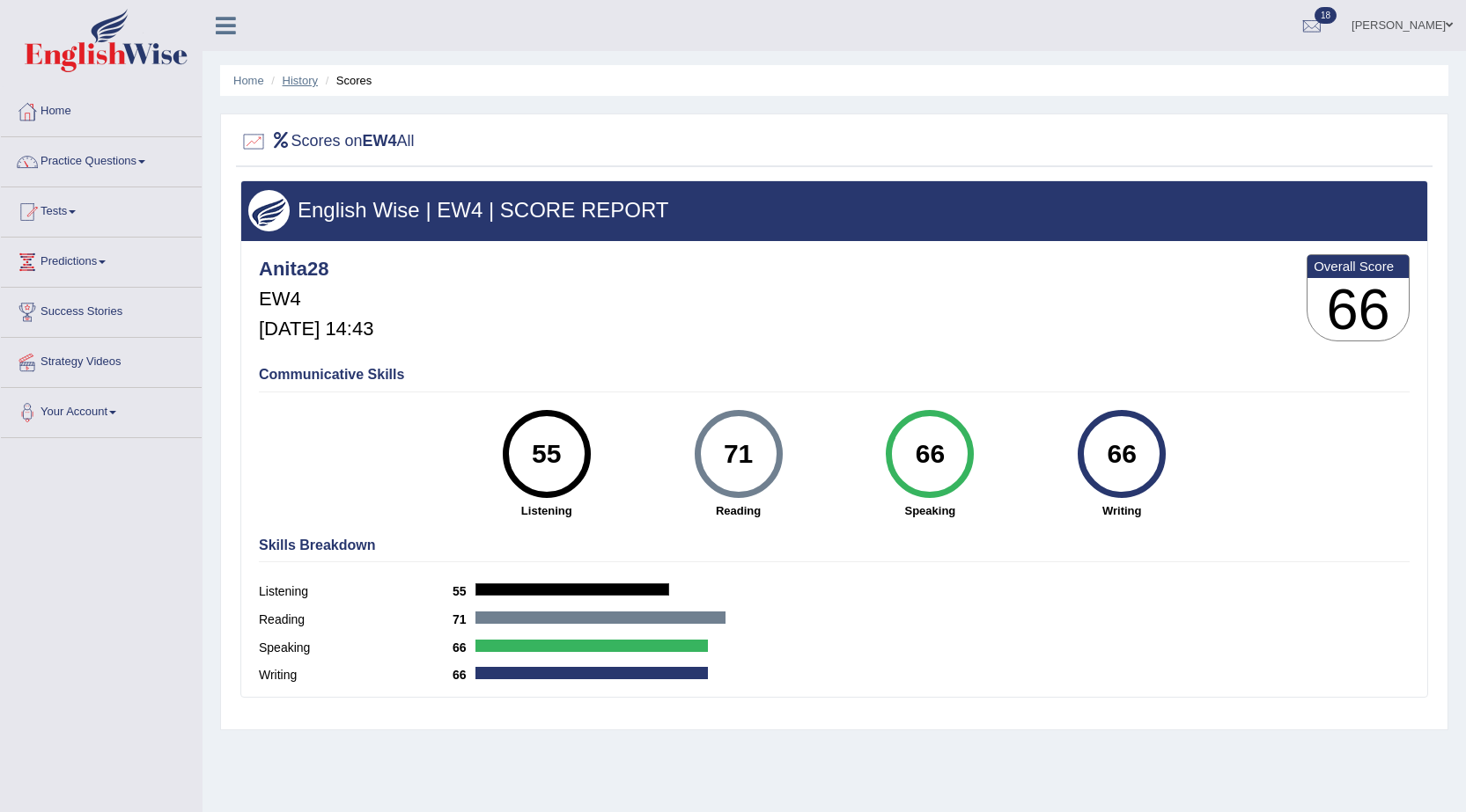
click at [288, 86] on link "History" at bounding box center [301, 80] width 35 height 13
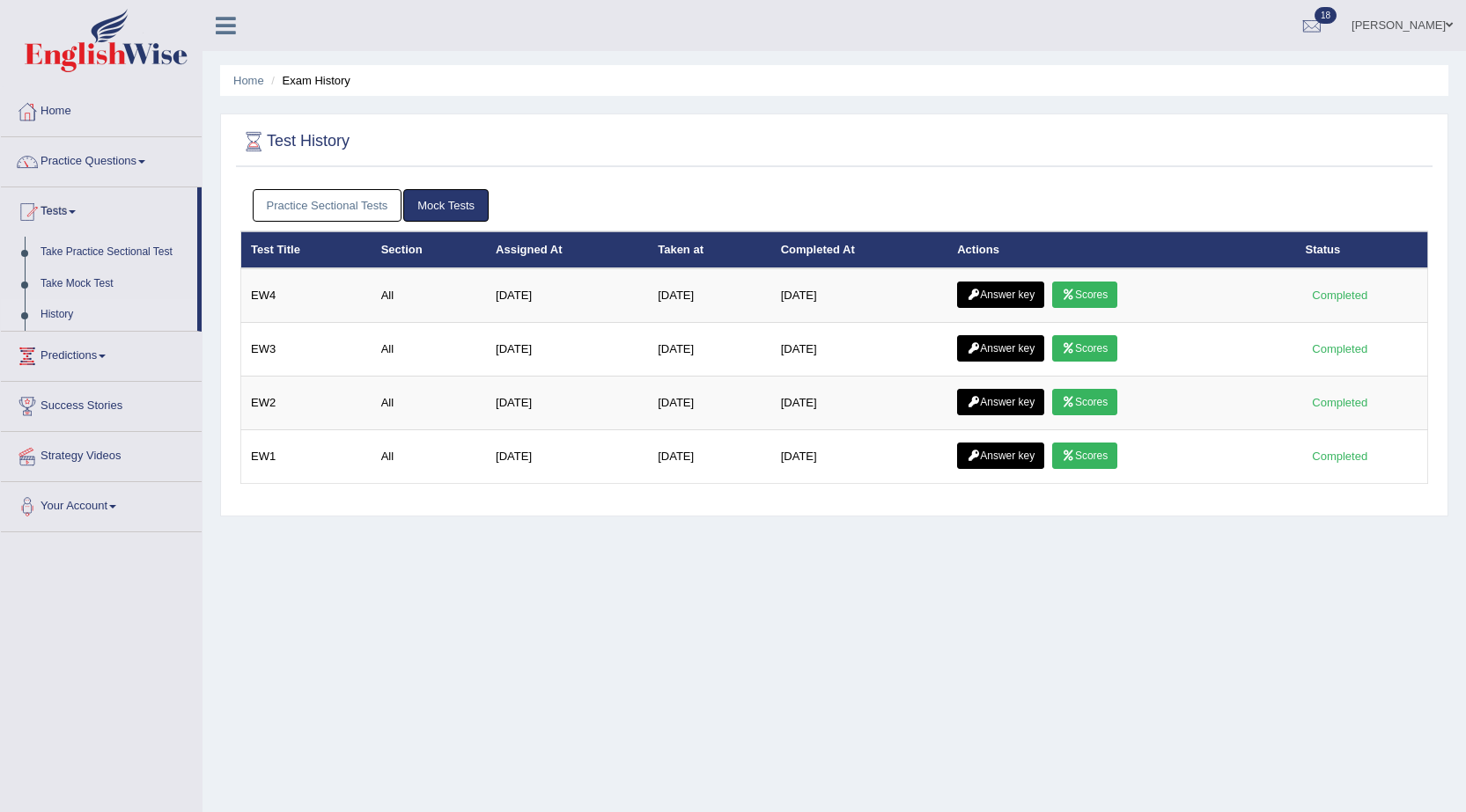
click at [985, 299] on link "Answer key" at bounding box center [1001, 295] width 87 height 27
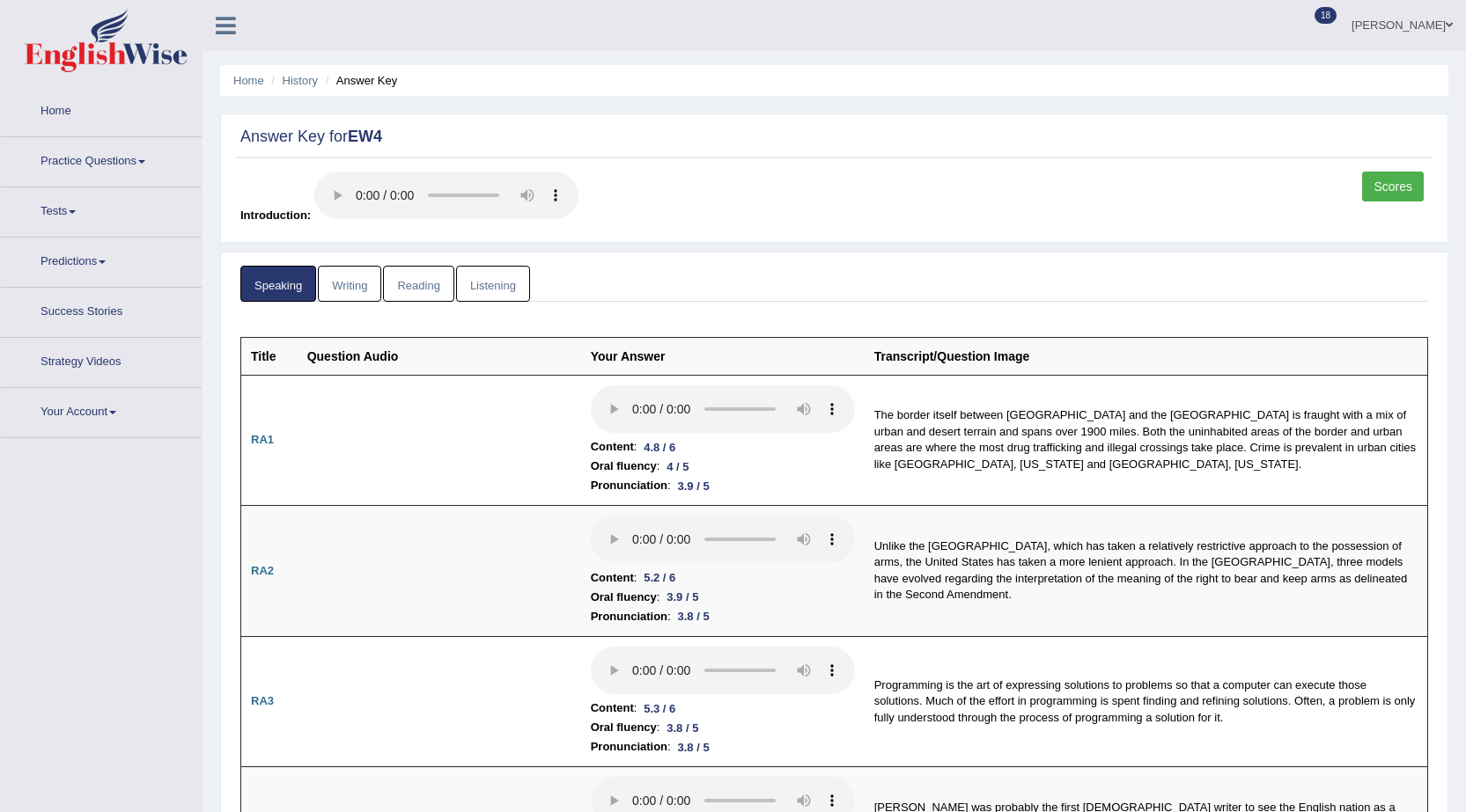
click at [513, 273] on link "Listening" at bounding box center [493, 284] width 74 height 36
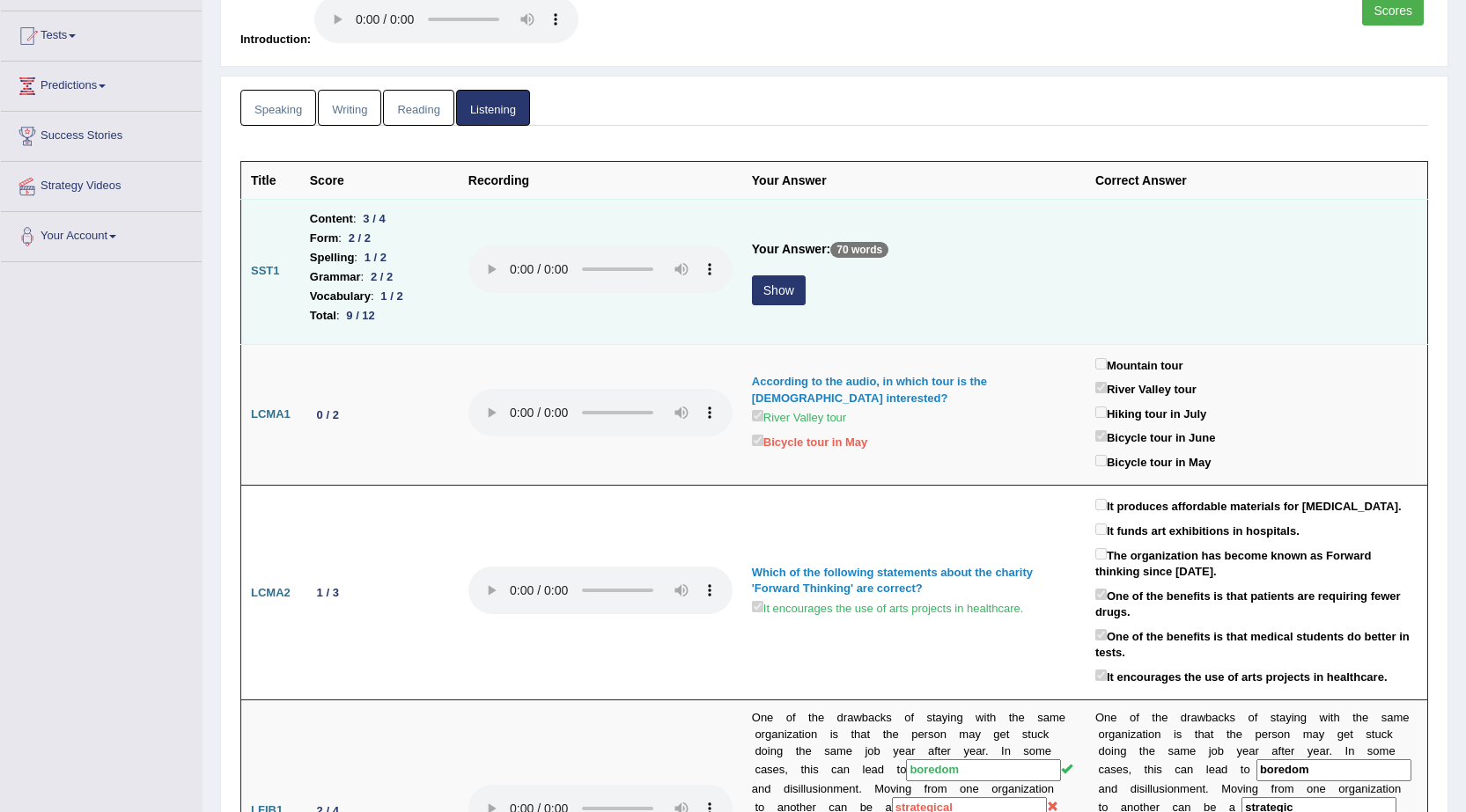
click at [763, 303] on button "Show" at bounding box center [779, 291] width 53 height 30
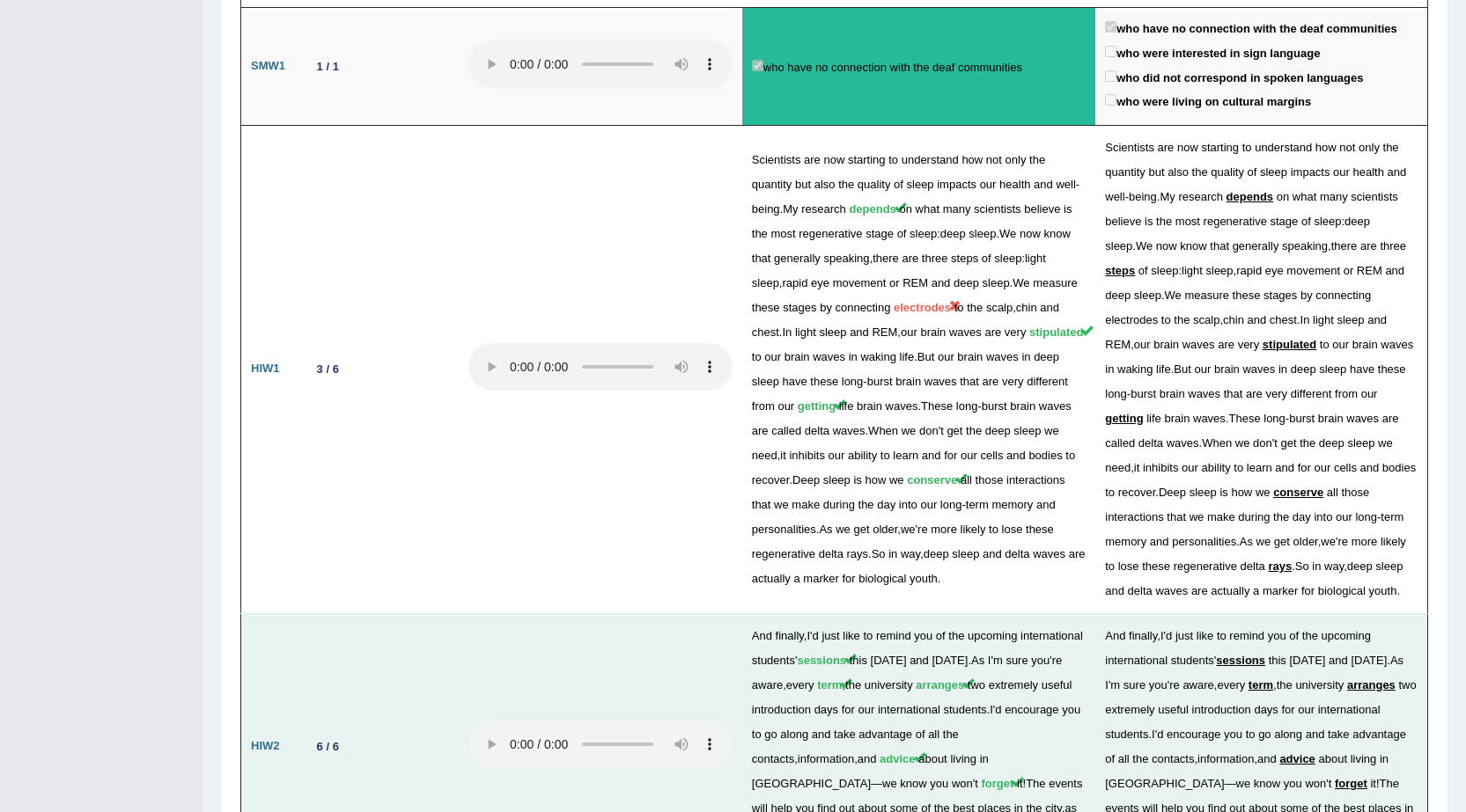
scroll to position [2641, 0]
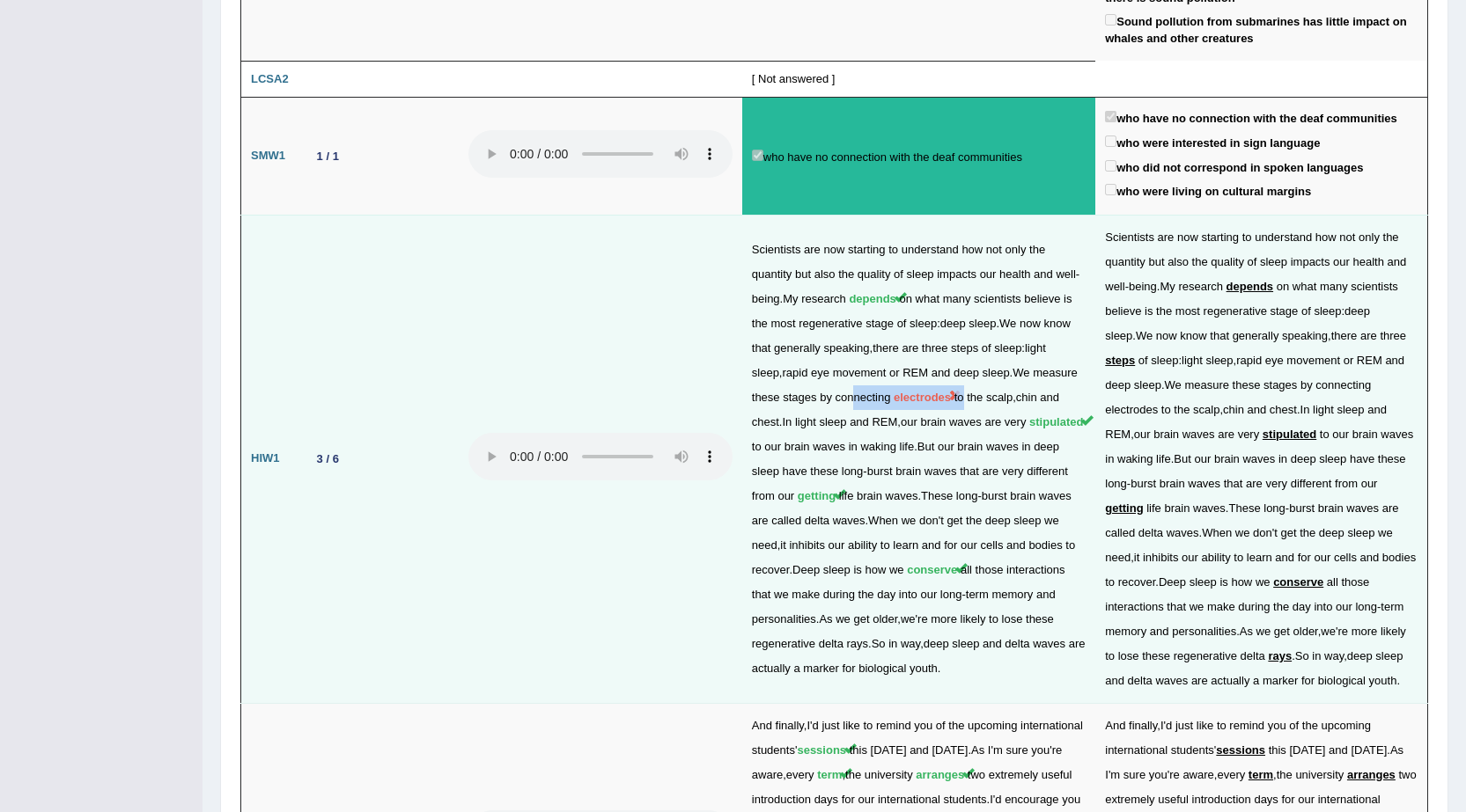
drag, startPoint x: 1030, startPoint y: 304, endPoint x: 923, endPoint y: 310, distance: 107.2
click at [923, 310] on td "Scientists are now starting to understand how not only the quantity but also th…" at bounding box center [919, 459] width 353 height 489
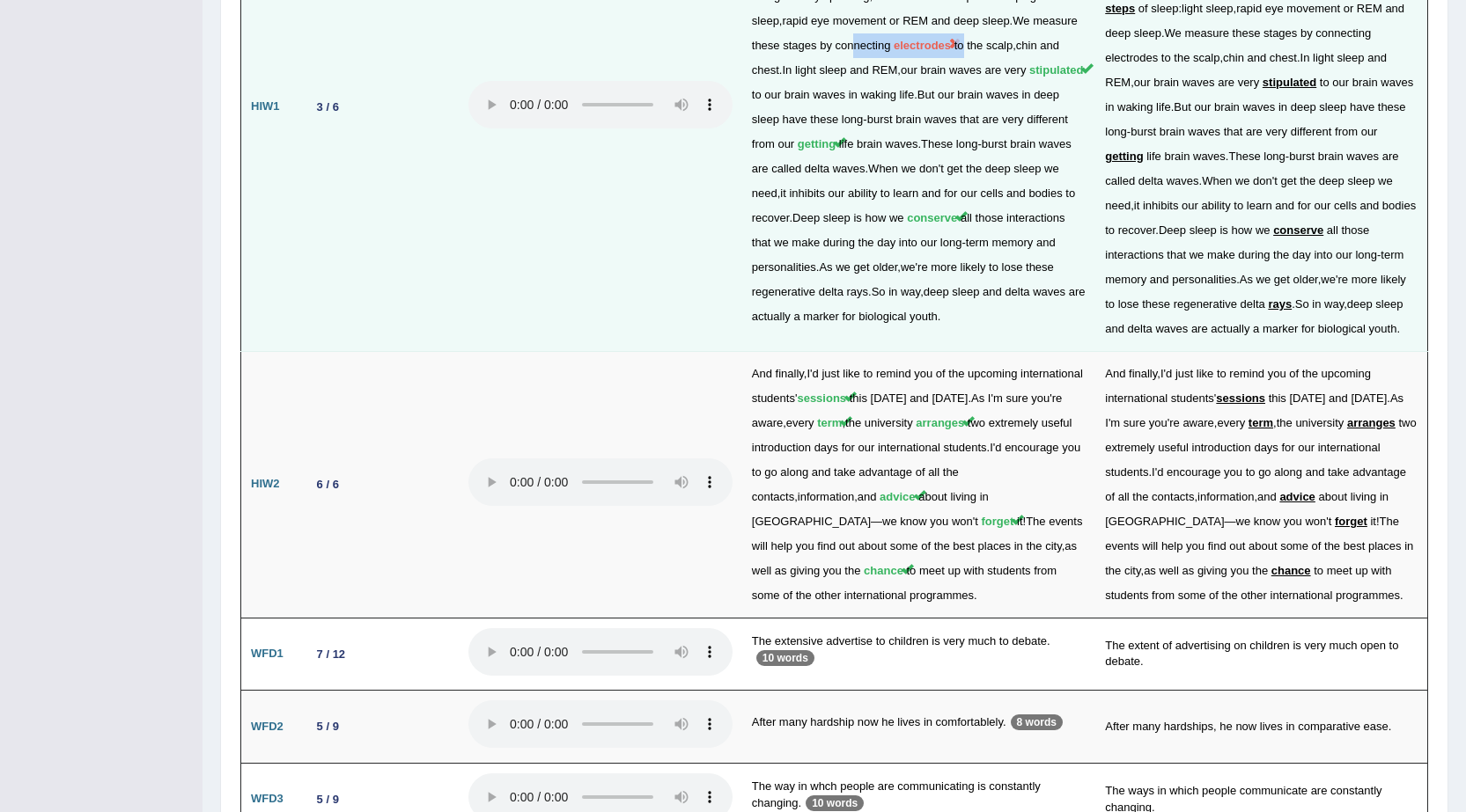
scroll to position [3033, 0]
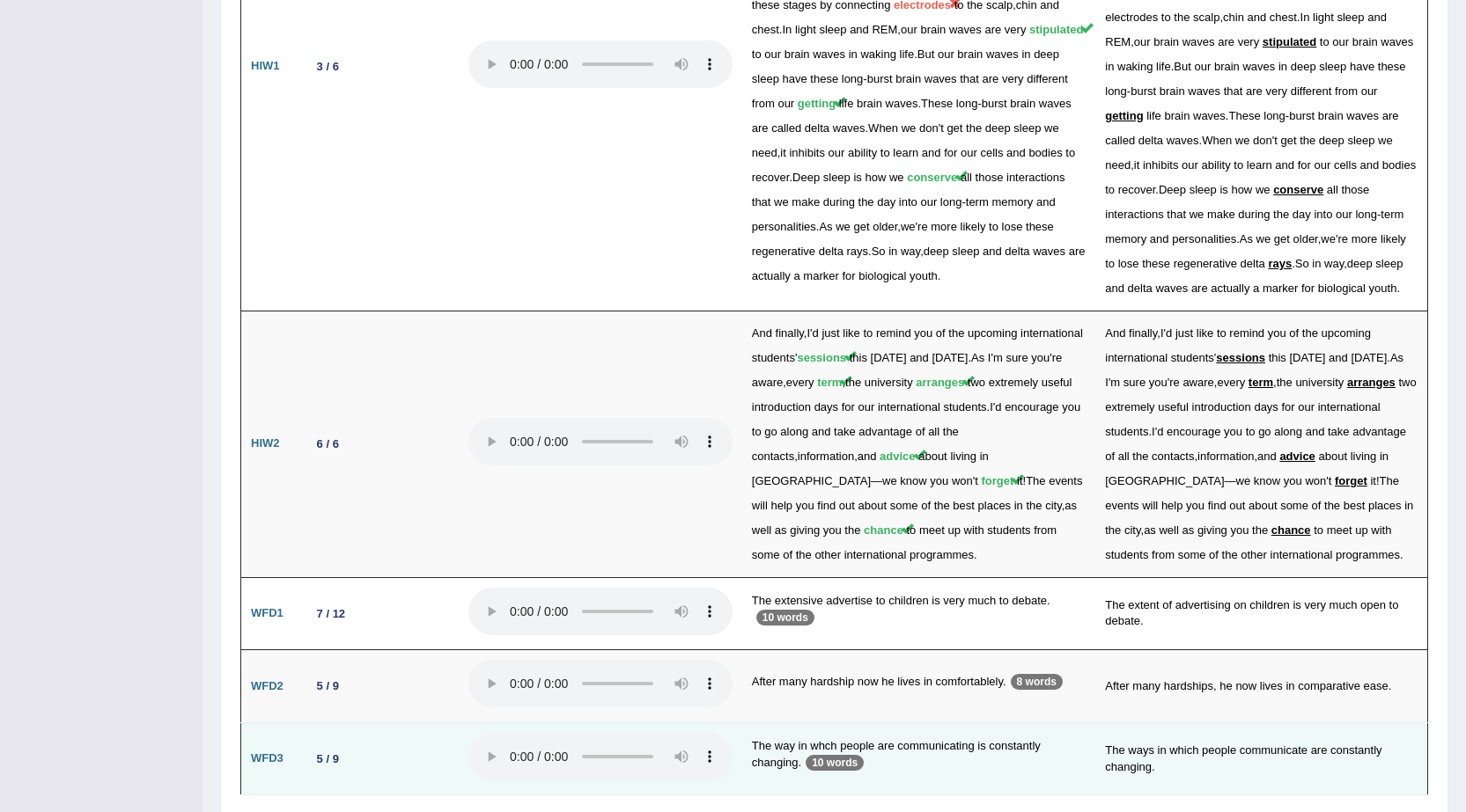
click at [1144, 722] on td "The ways in which people communicate are constantly changing." at bounding box center [1261, 759] width 332 height 73
click at [893, 722] on td "The way in whch people are communicating is constantly changing. 10 words" at bounding box center [919, 759] width 353 height 73
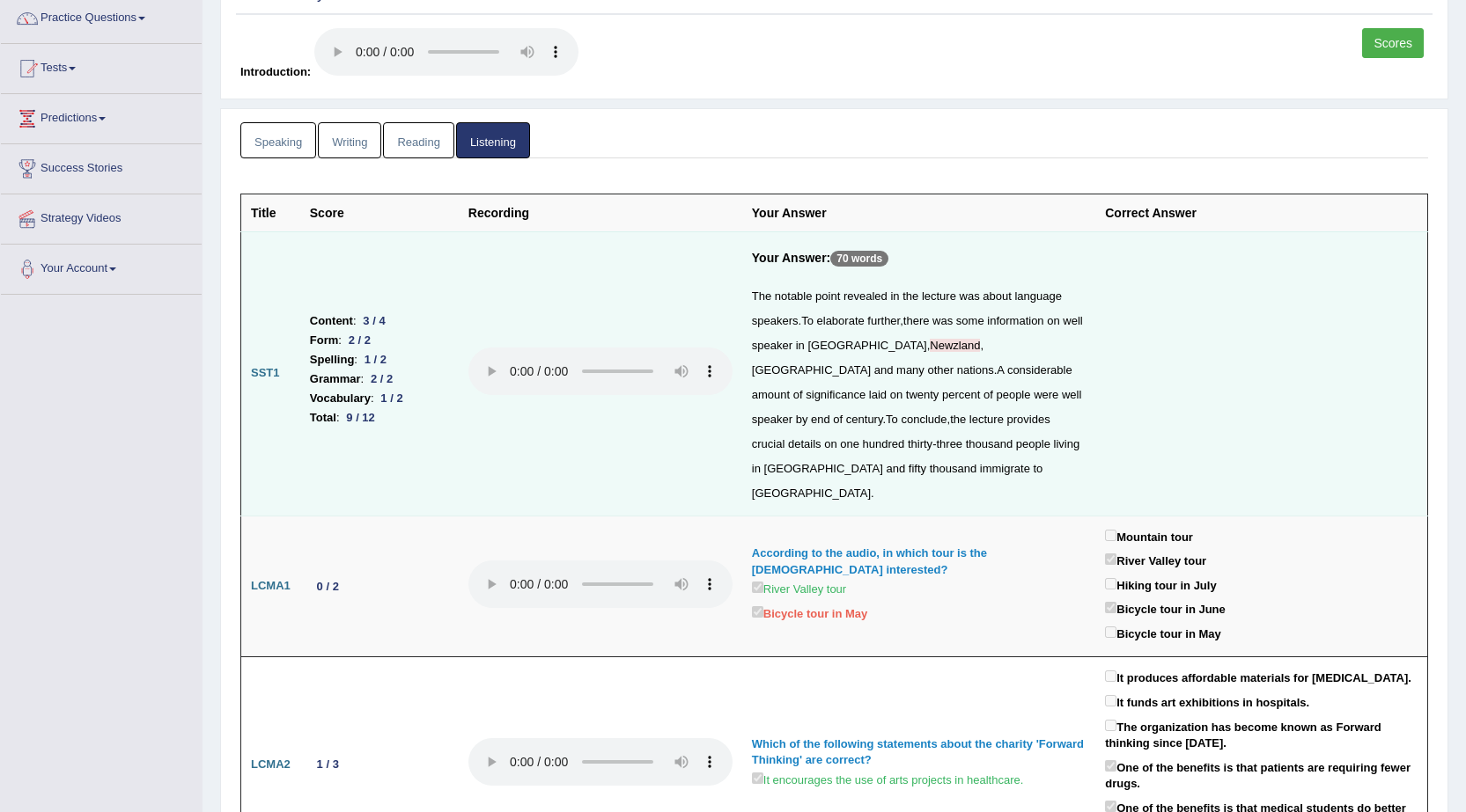
scroll to position [0, 0]
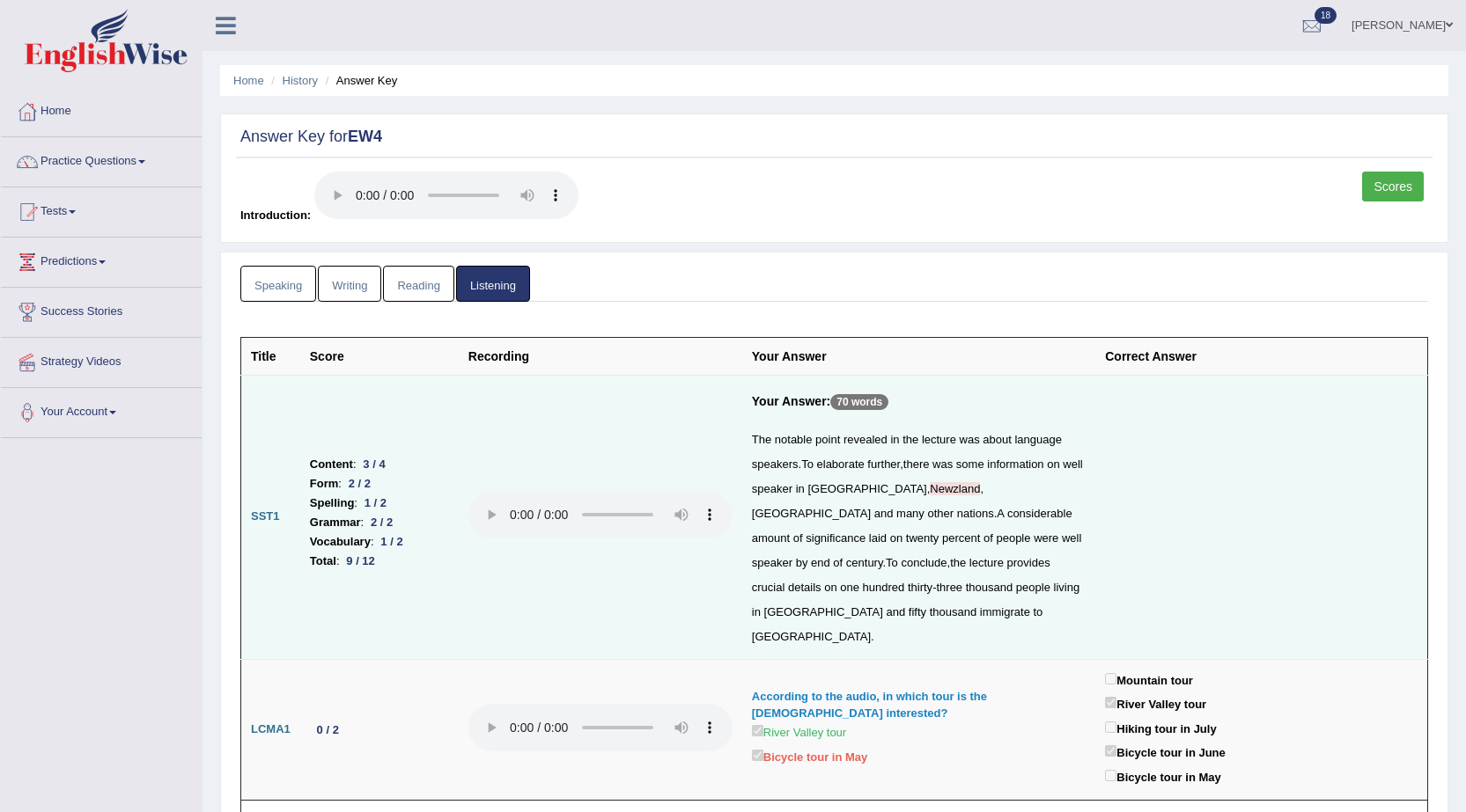
click at [412, 283] on link "Reading" at bounding box center [418, 284] width 70 height 36
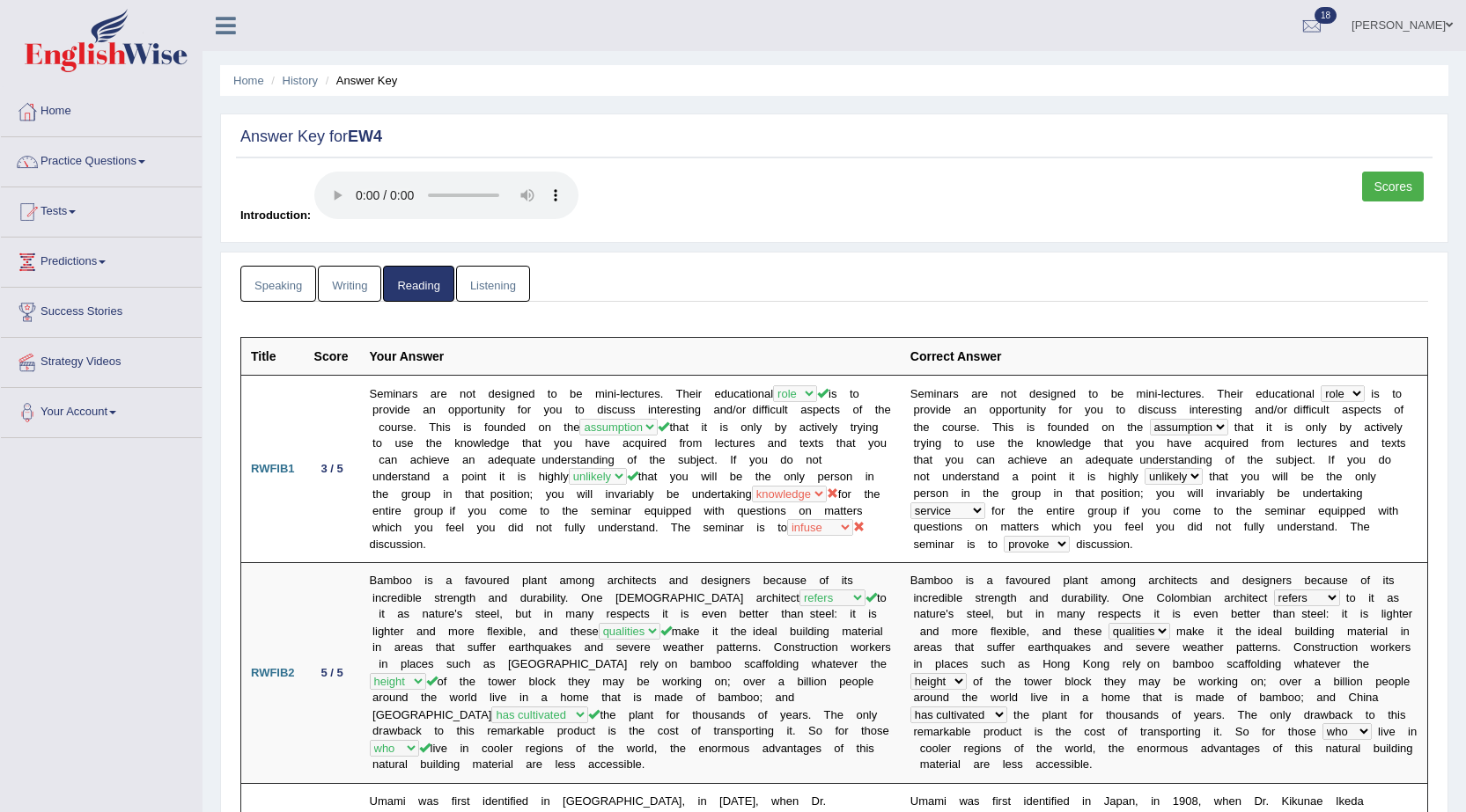
click at [373, 270] on link "Writing" at bounding box center [349, 284] width 63 height 36
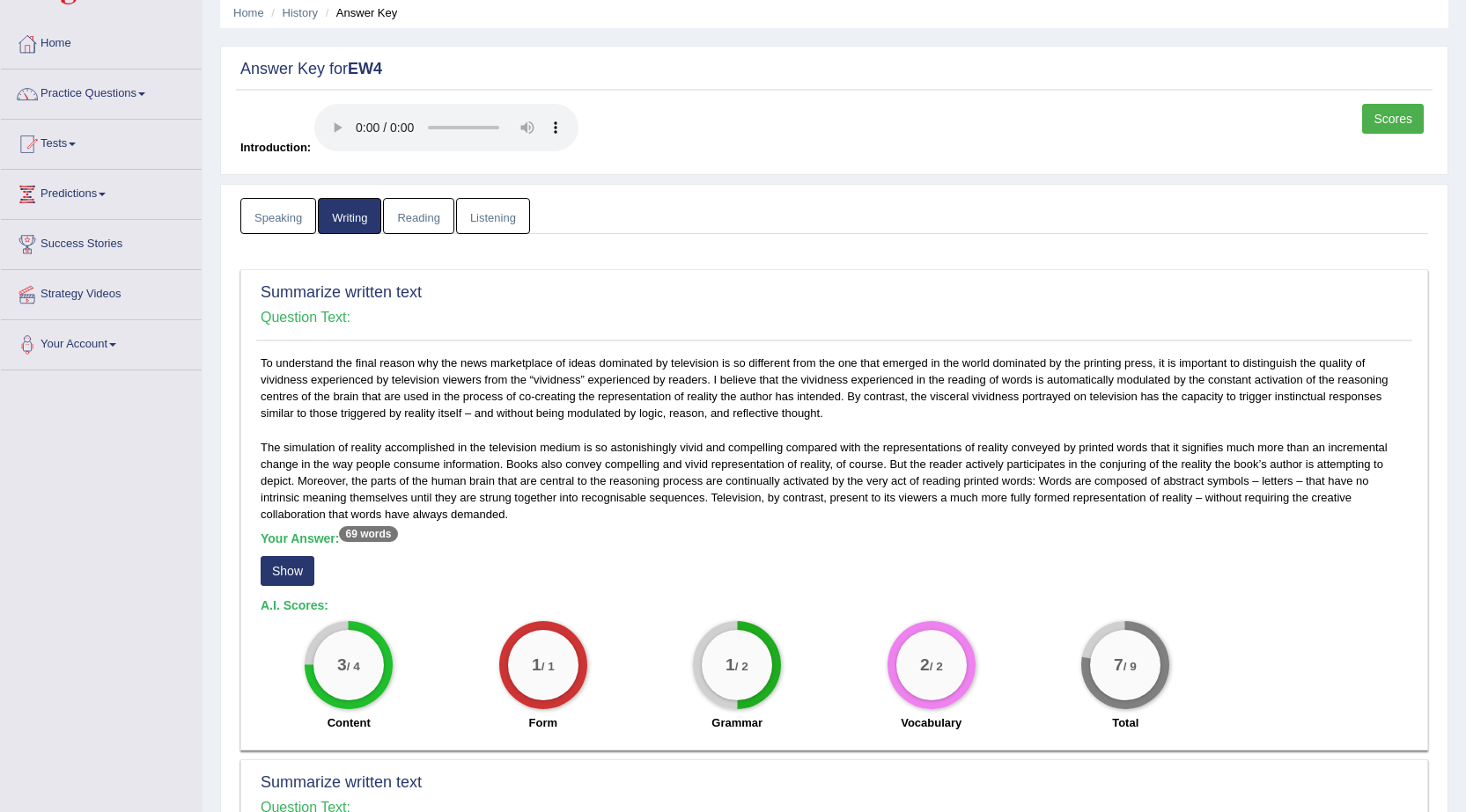
scroll to position [88, 0]
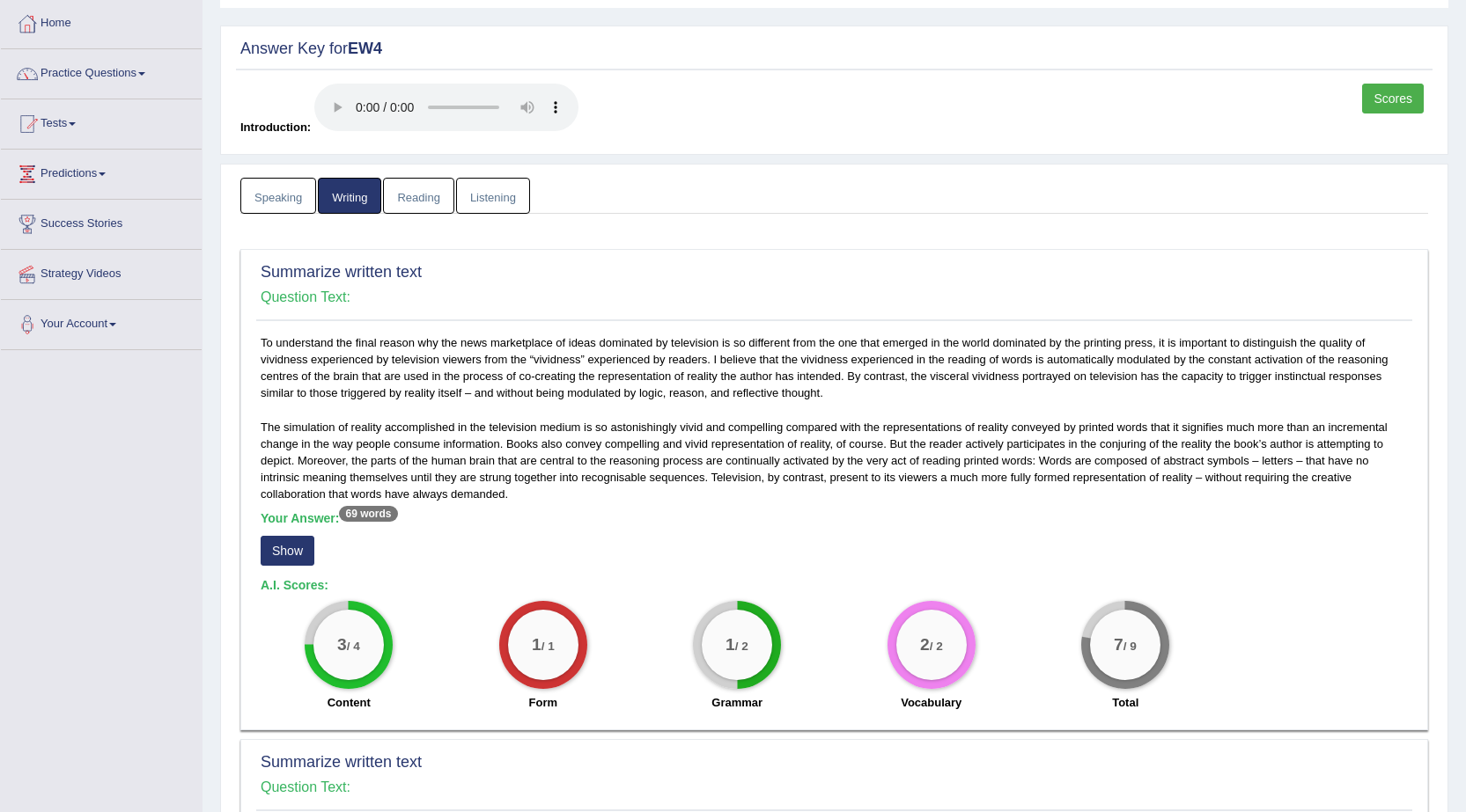
click at [279, 548] on button "Show" at bounding box center [287, 551] width 53 height 30
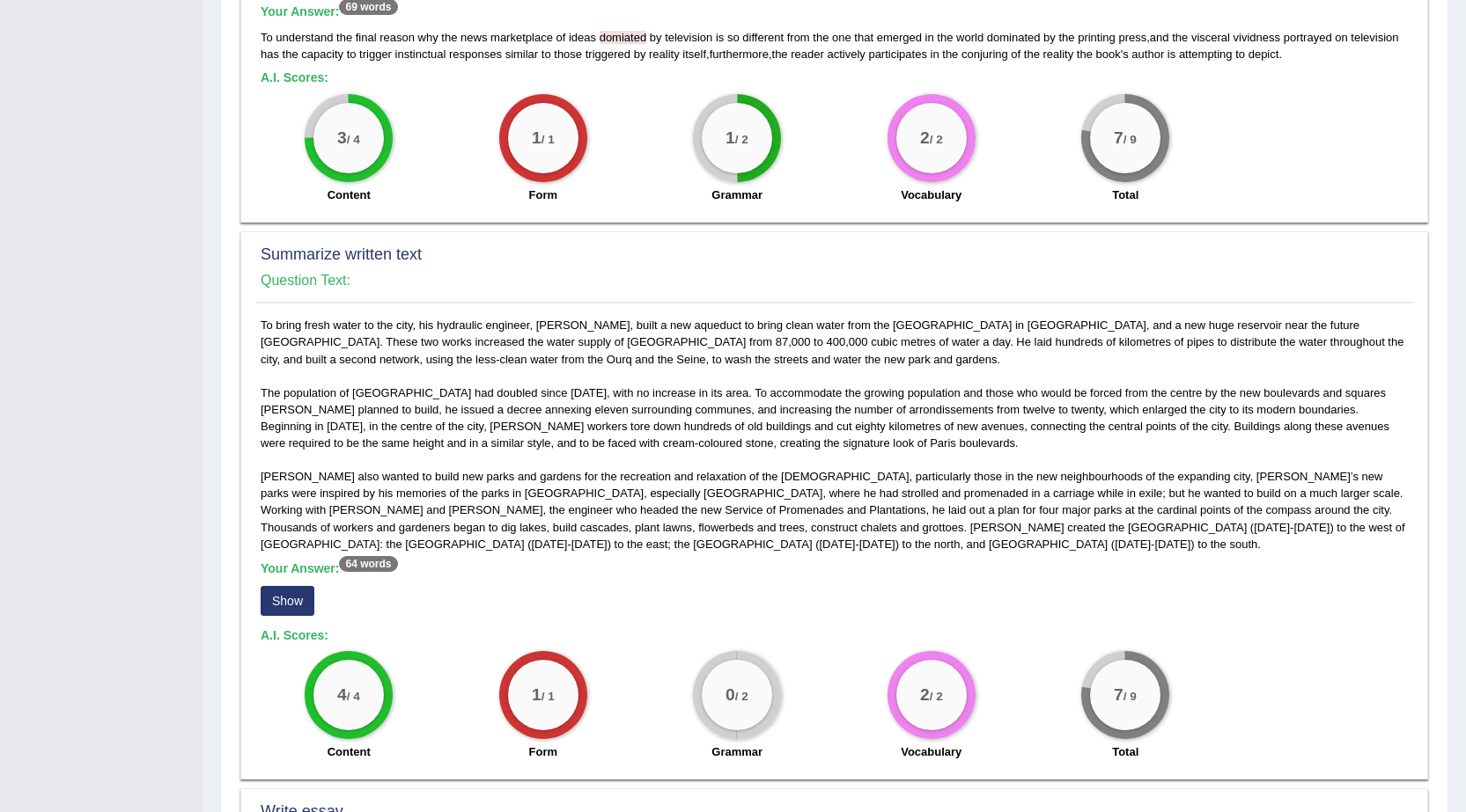
scroll to position [616, 0]
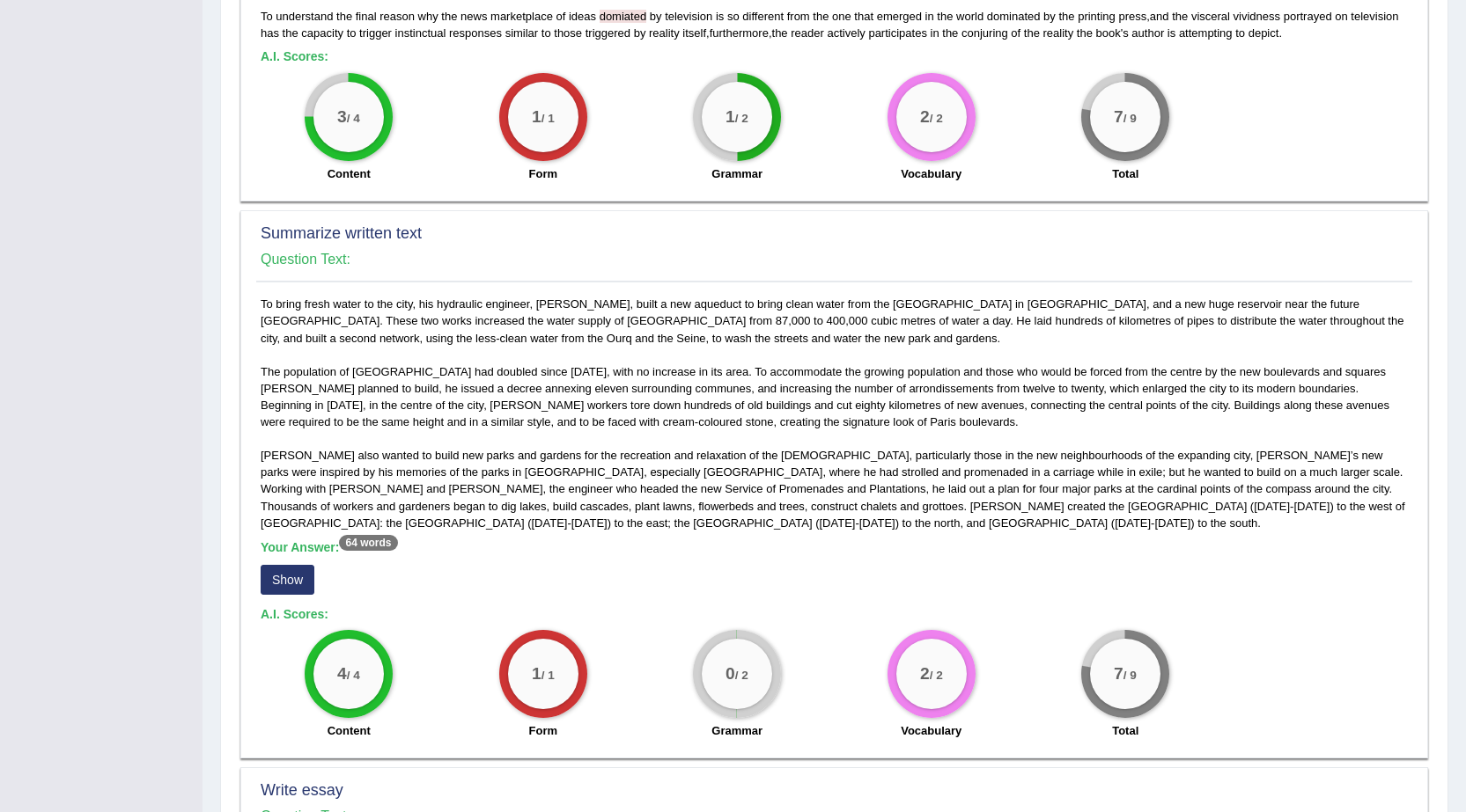
click at [277, 574] on button "Show" at bounding box center [287, 579] width 53 height 30
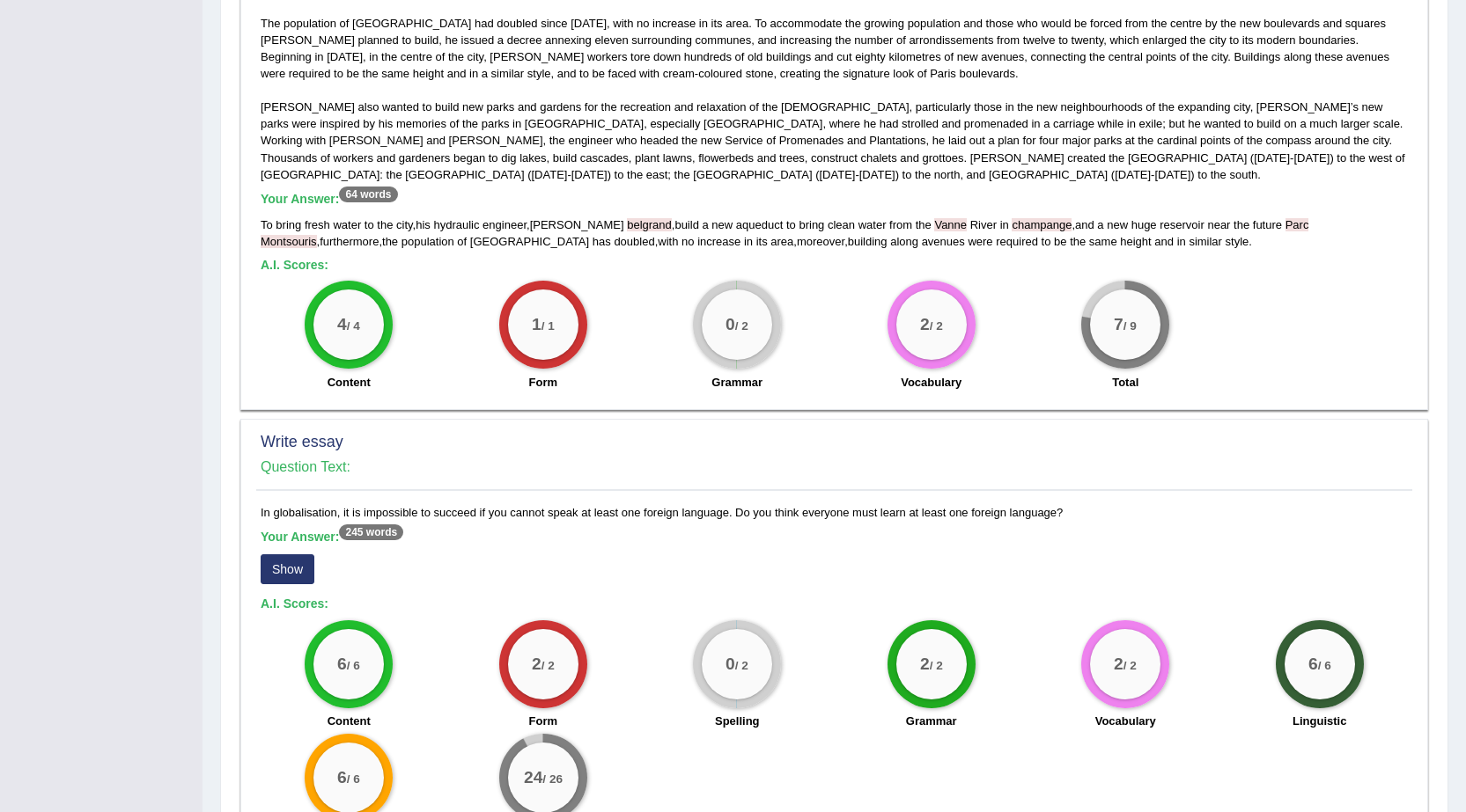
scroll to position [969, 0]
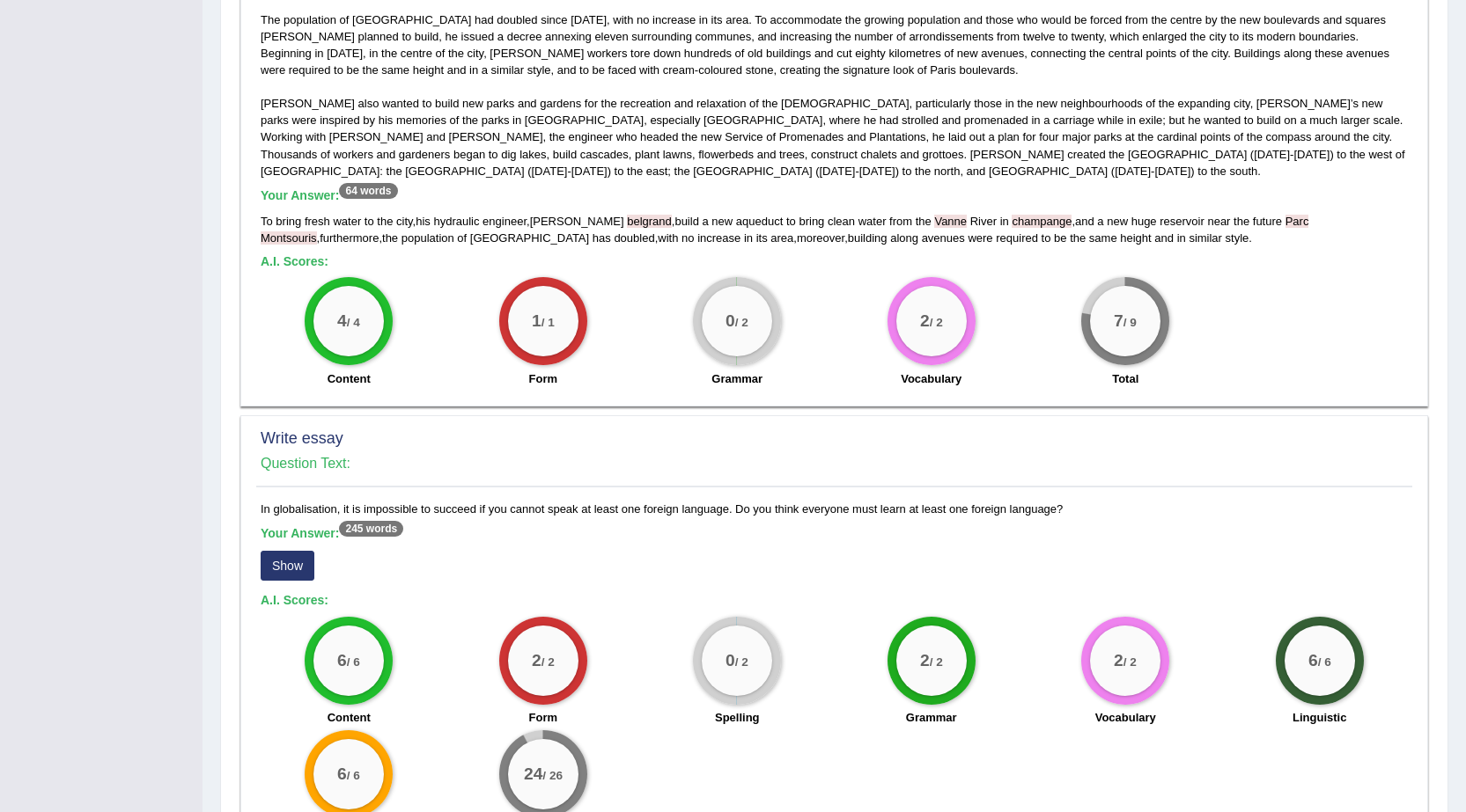
click at [273, 567] on button "Show" at bounding box center [287, 566] width 53 height 30
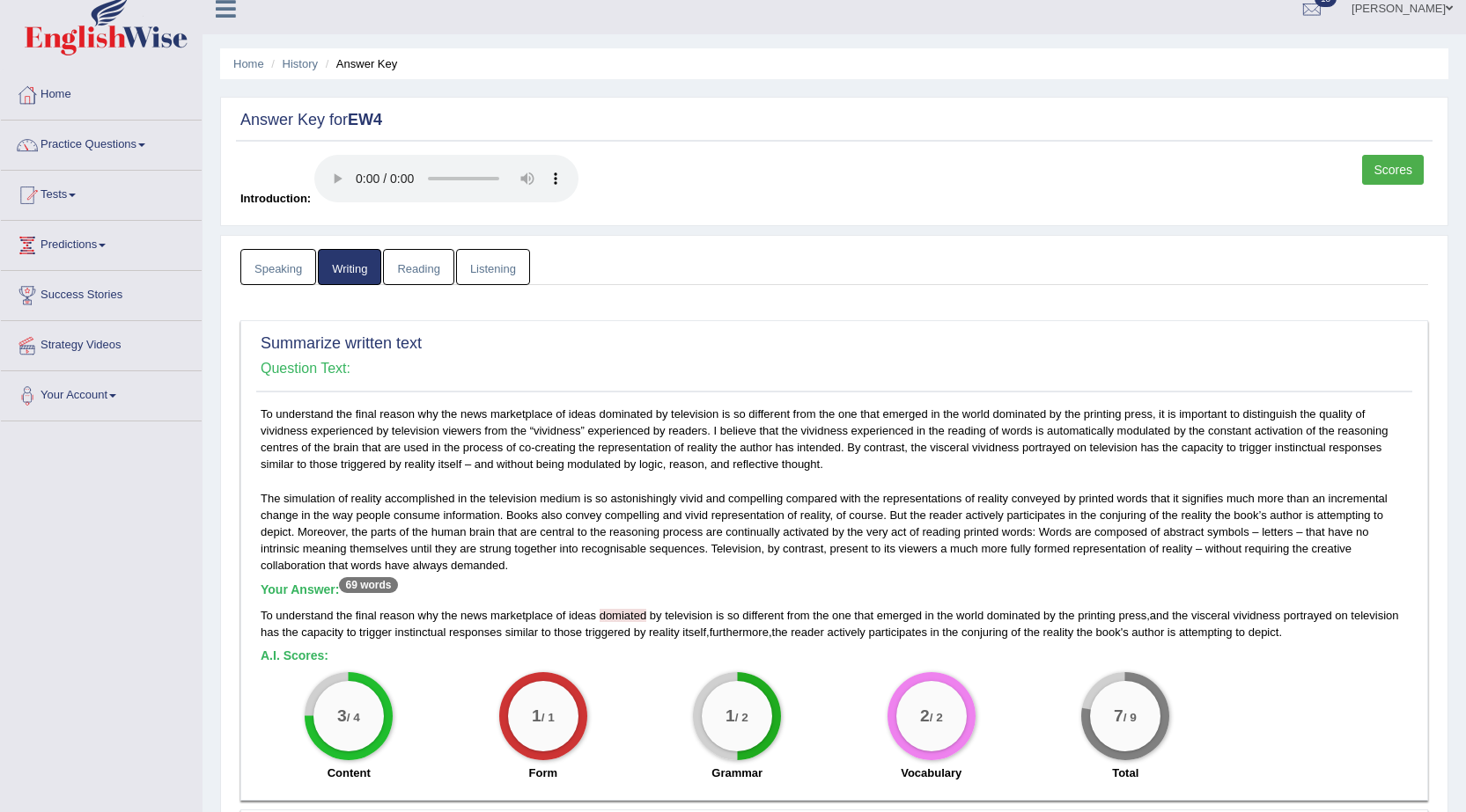
scroll to position [0, 0]
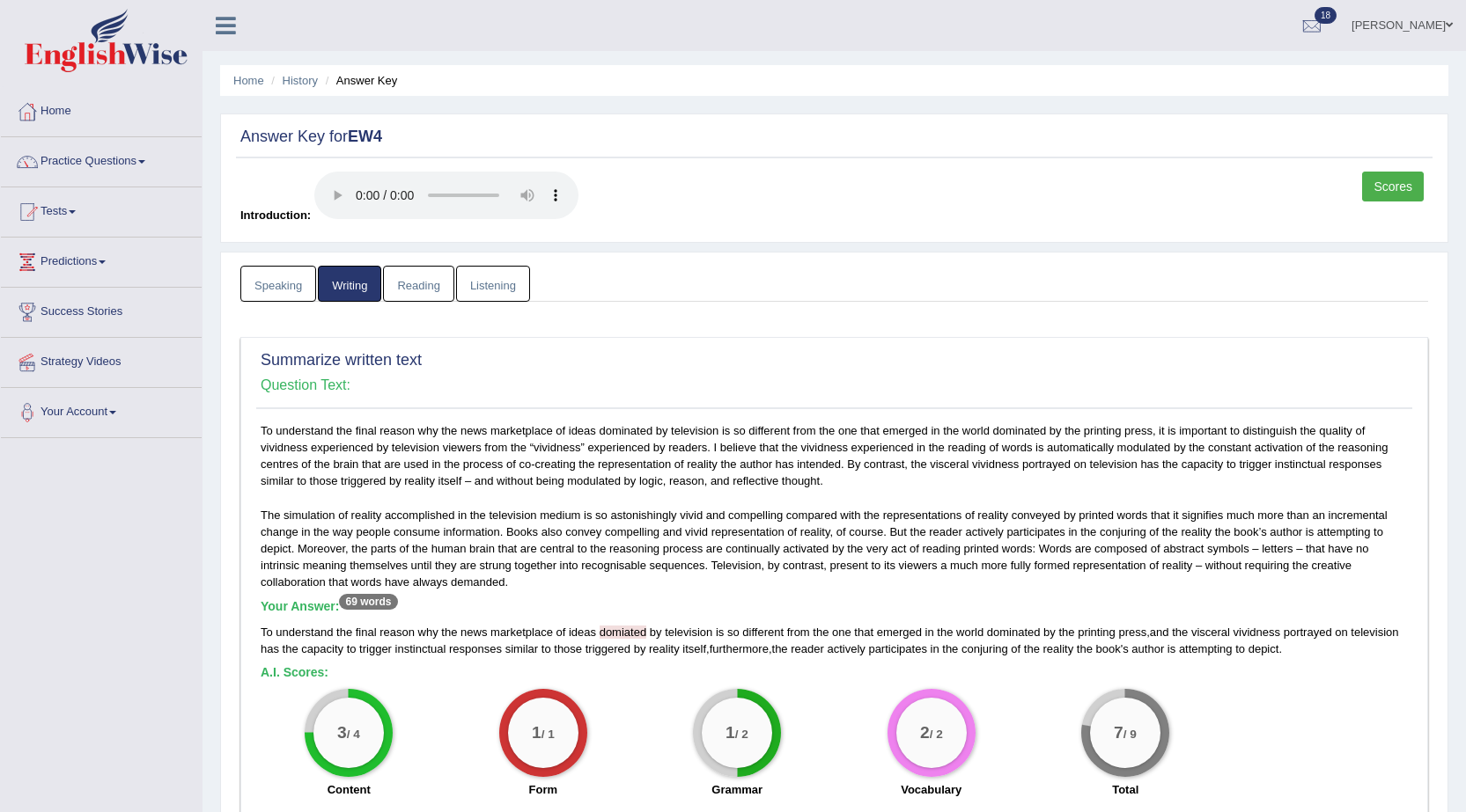
click at [292, 292] on link "Speaking" at bounding box center [278, 284] width 76 height 36
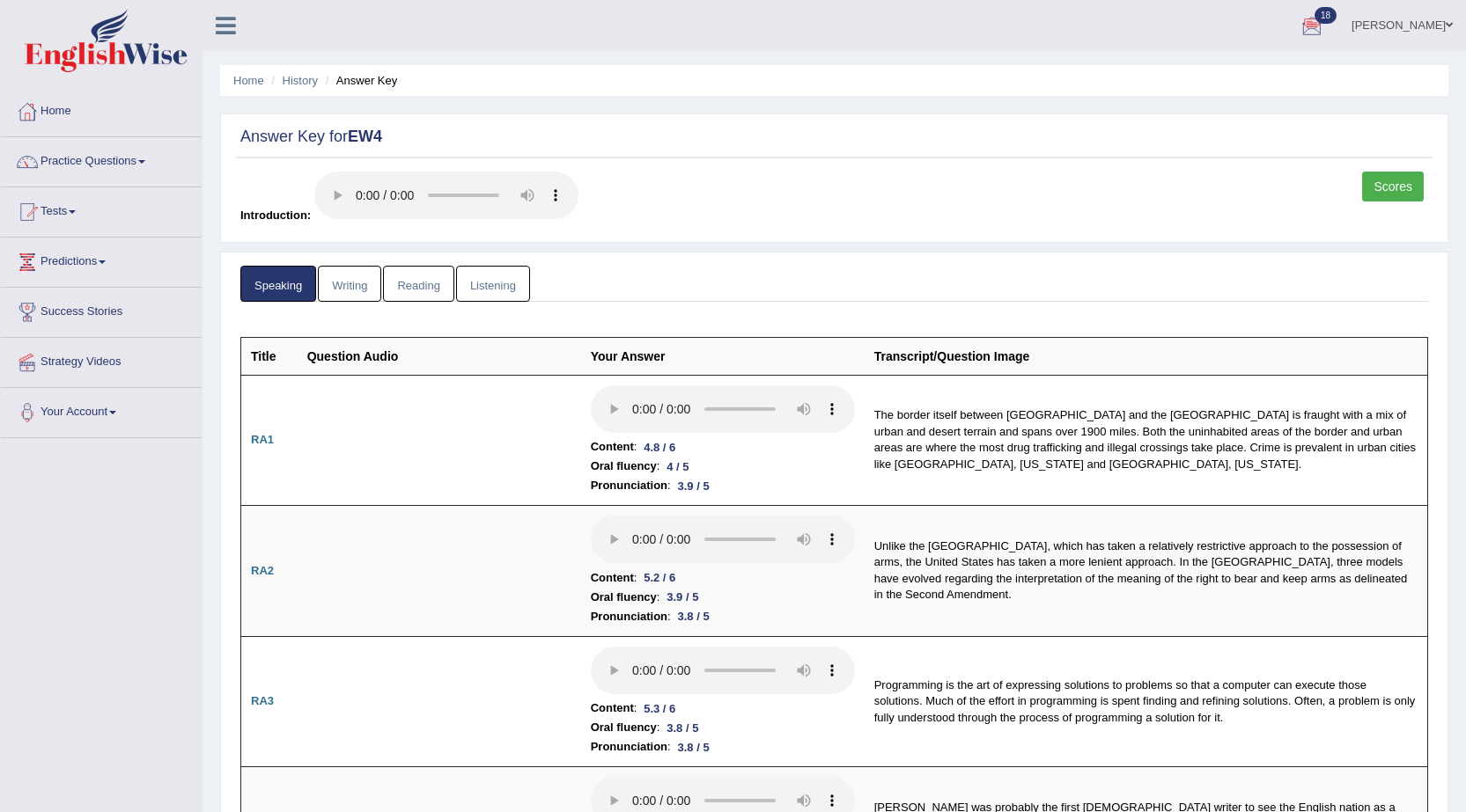
click at [1426, 25] on link "Anita" at bounding box center [1403, 23] width 128 height 45
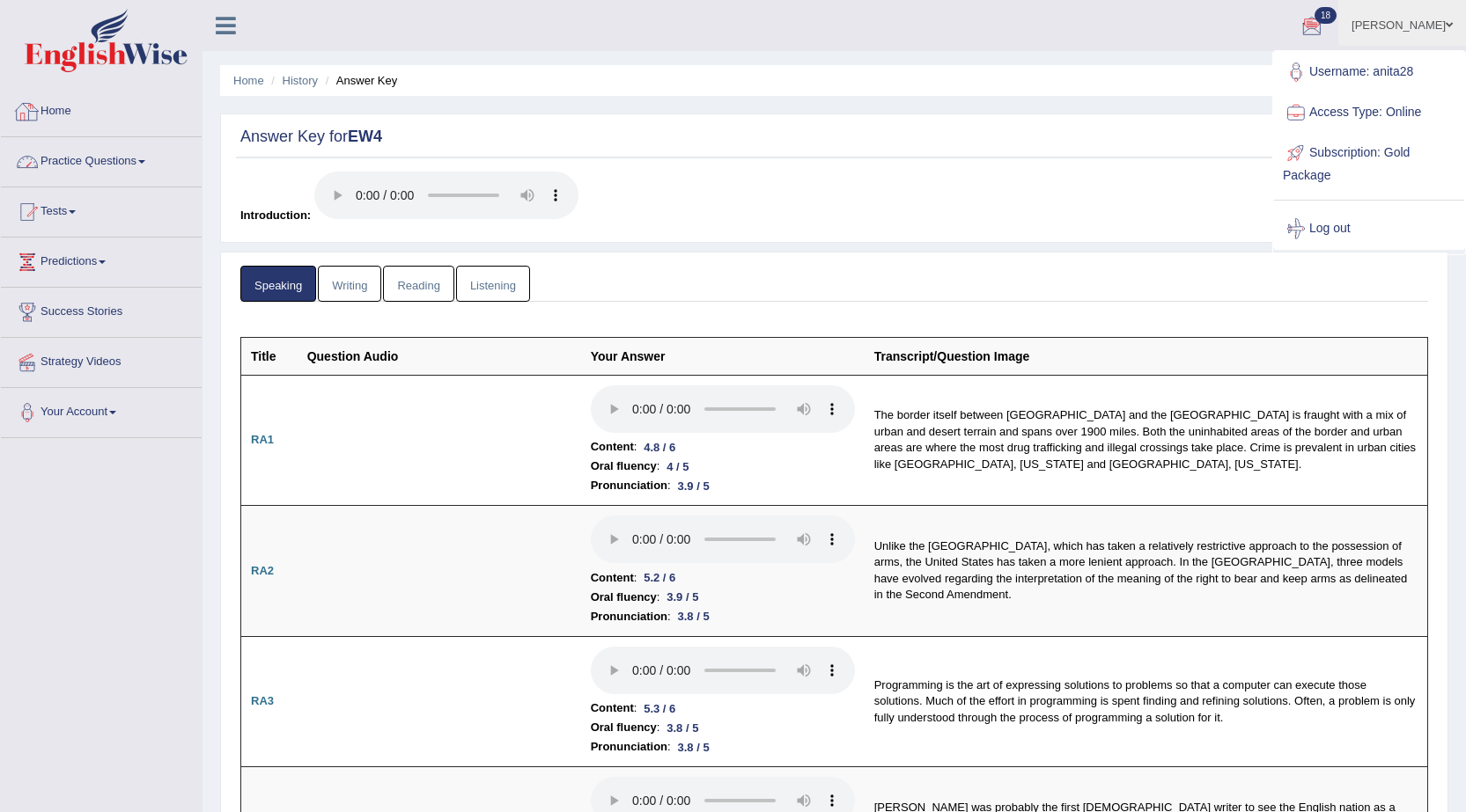
click at [104, 161] on link "Practice Questions" at bounding box center [102, 159] width 201 height 44
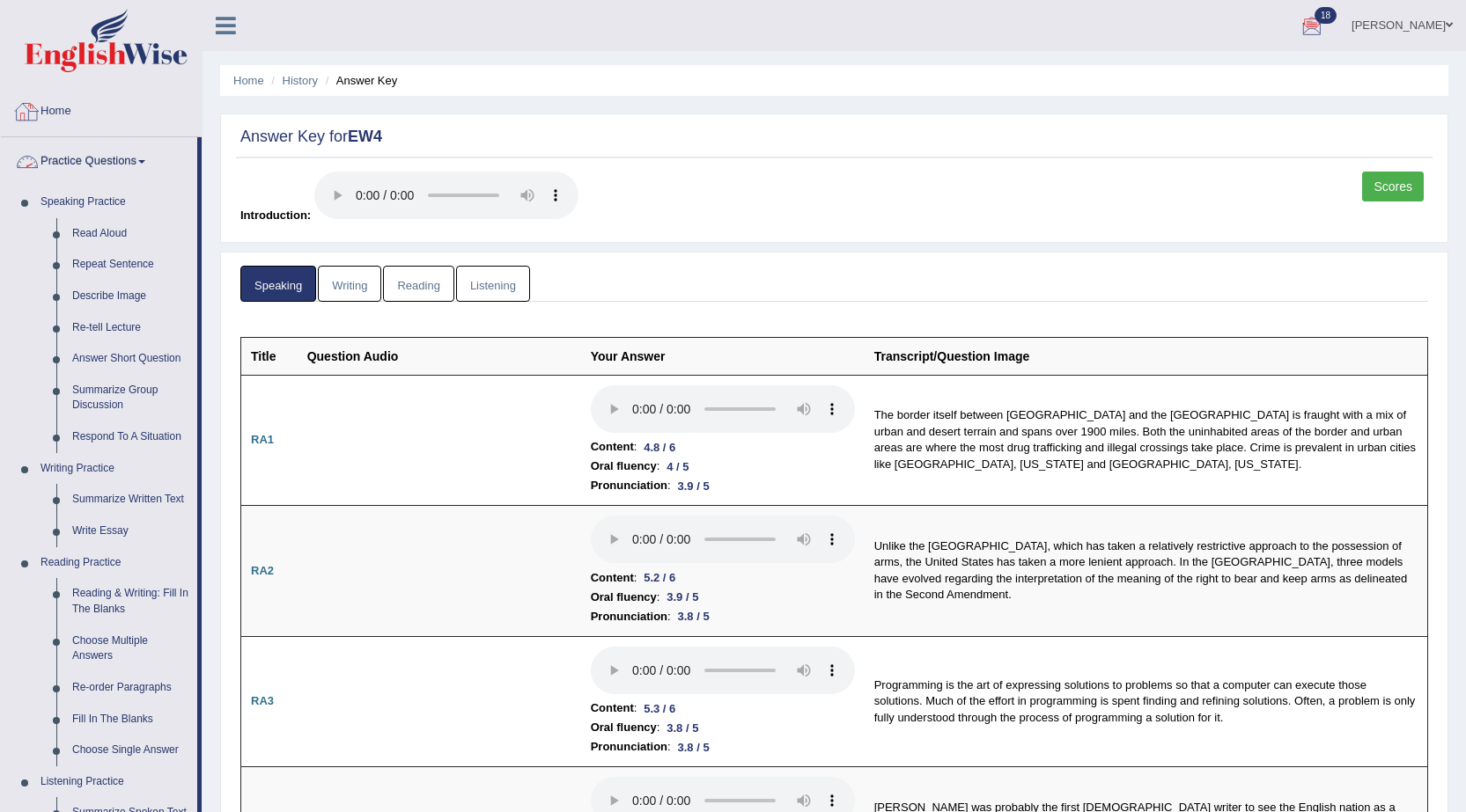
click at [40, 111] on link "Home" at bounding box center [102, 108] width 201 height 44
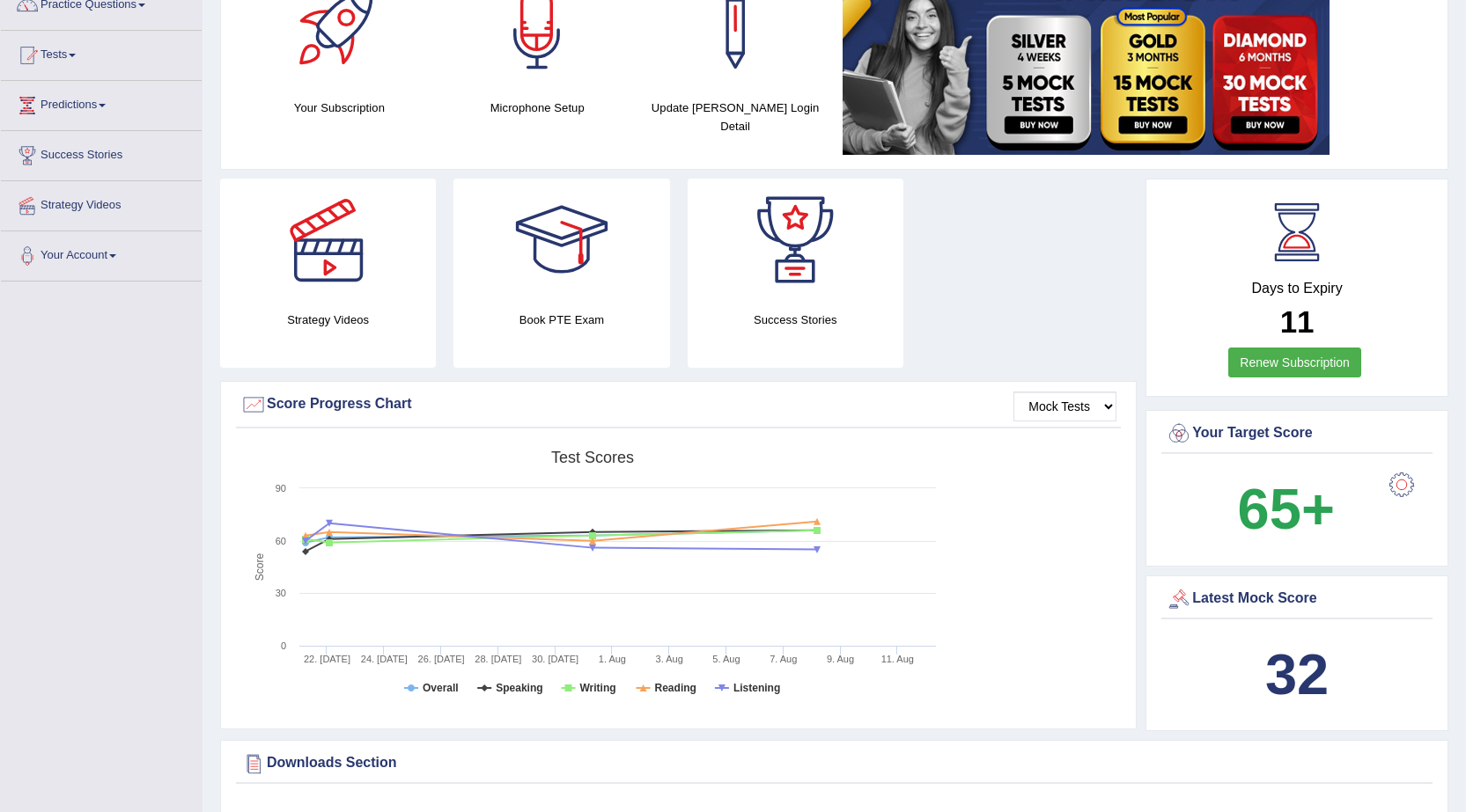
scroll to position [88, 0]
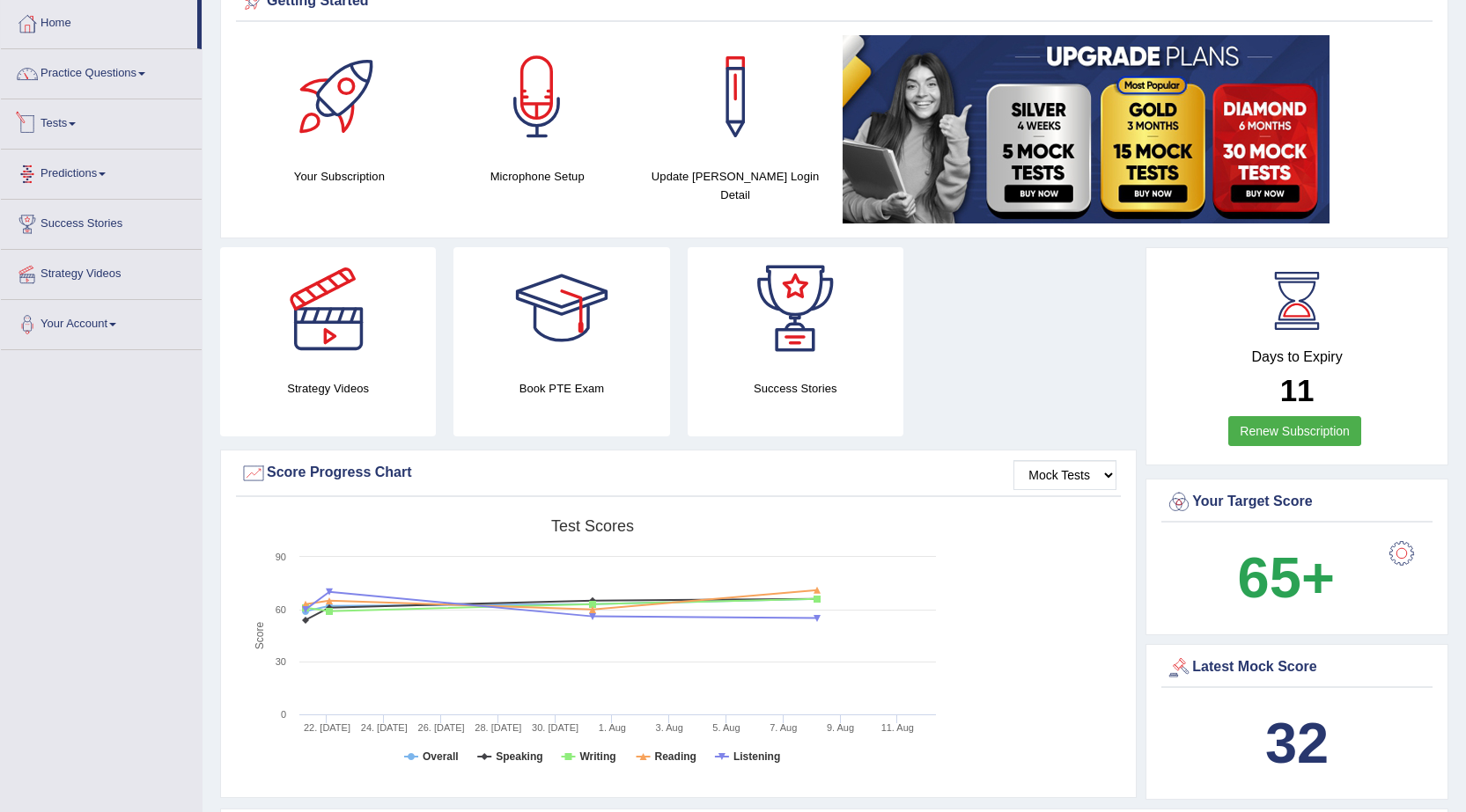
click at [57, 122] on link "Tests" at bounding box center [102, 121] width 201 height 44
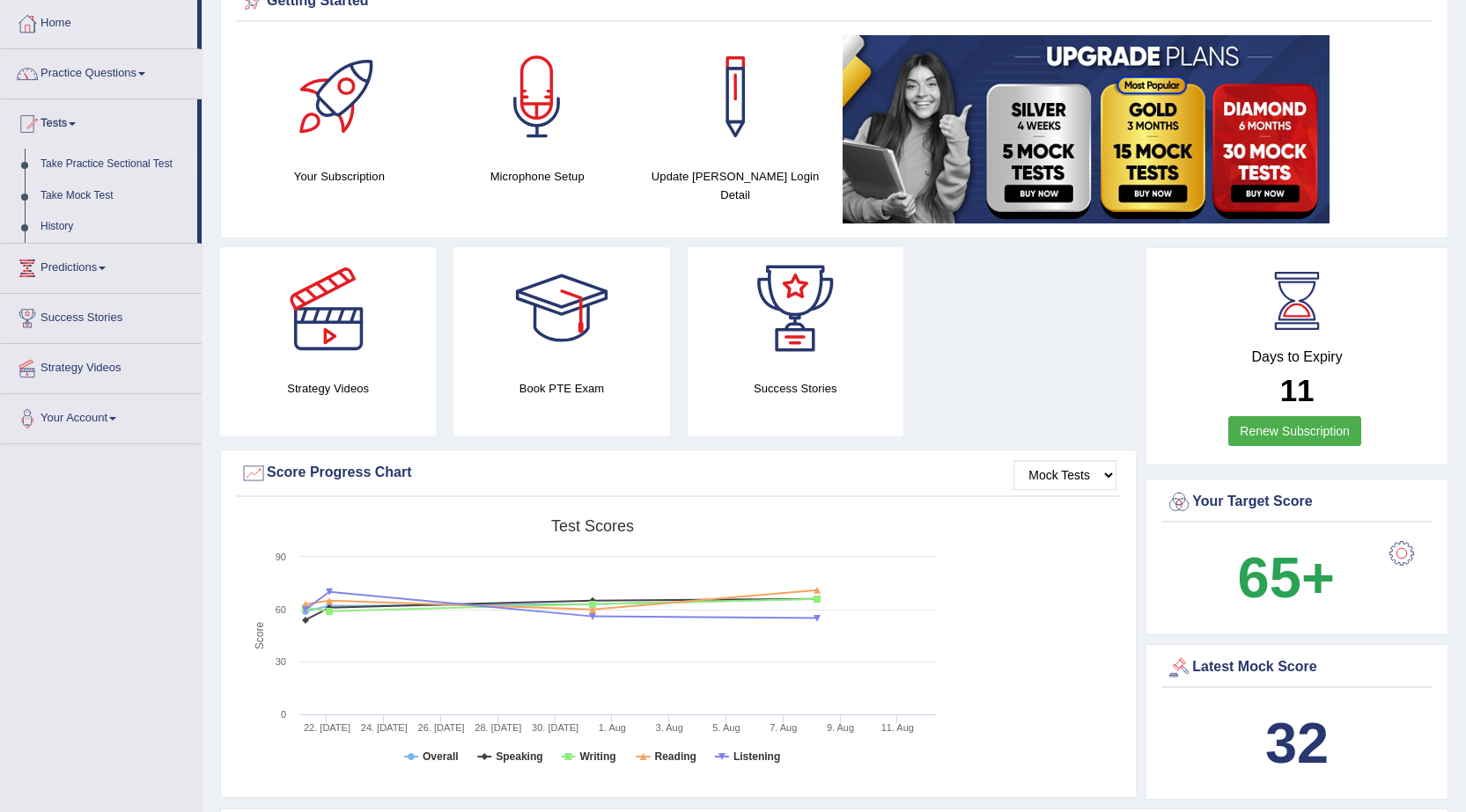
click at [76, 161] on link "Take Practice Sectional Test" at bounding box center [114, 165] width 165 height 32
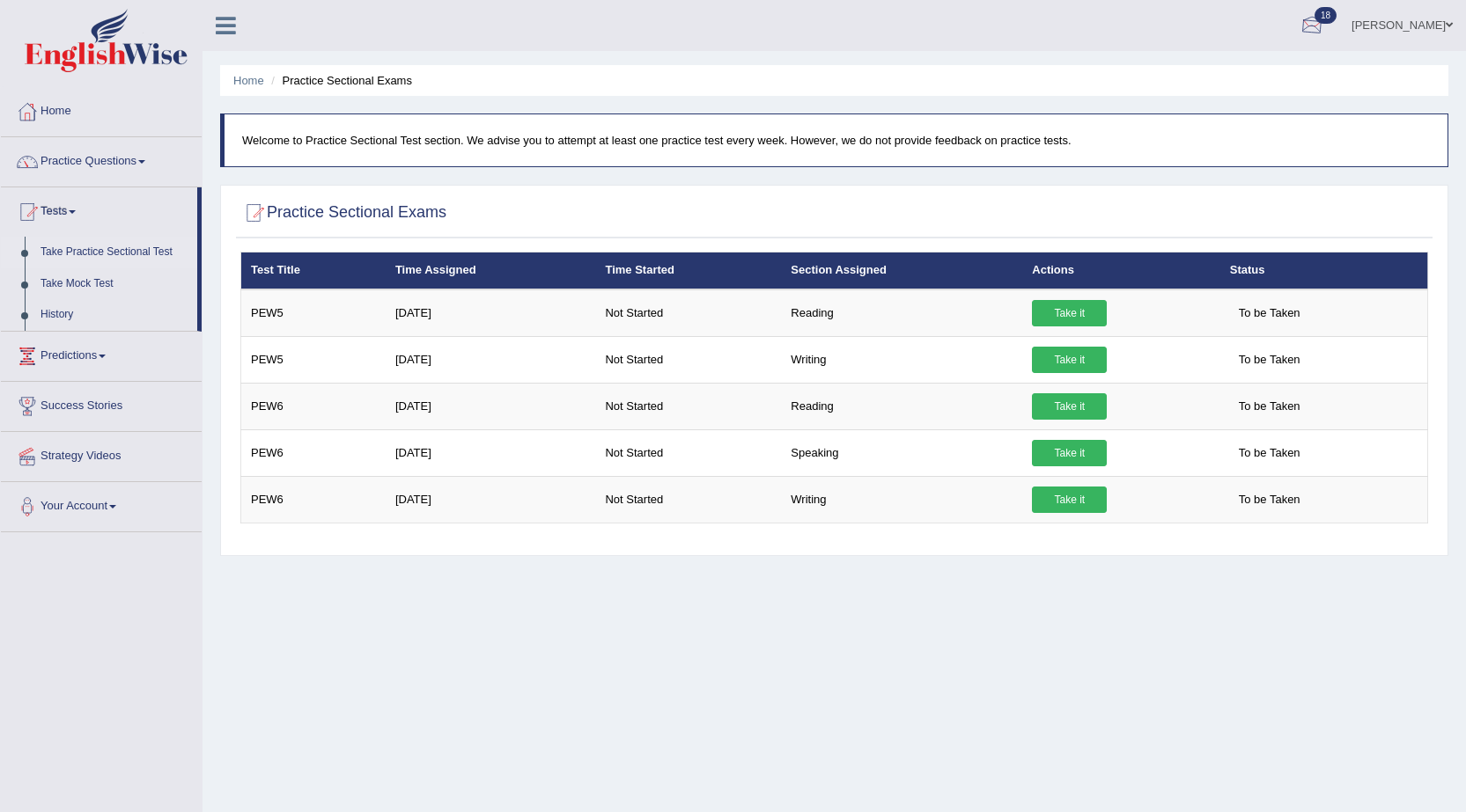
click at [1325, 14] on div at bounding box center [1312, 26] width 27 height 27
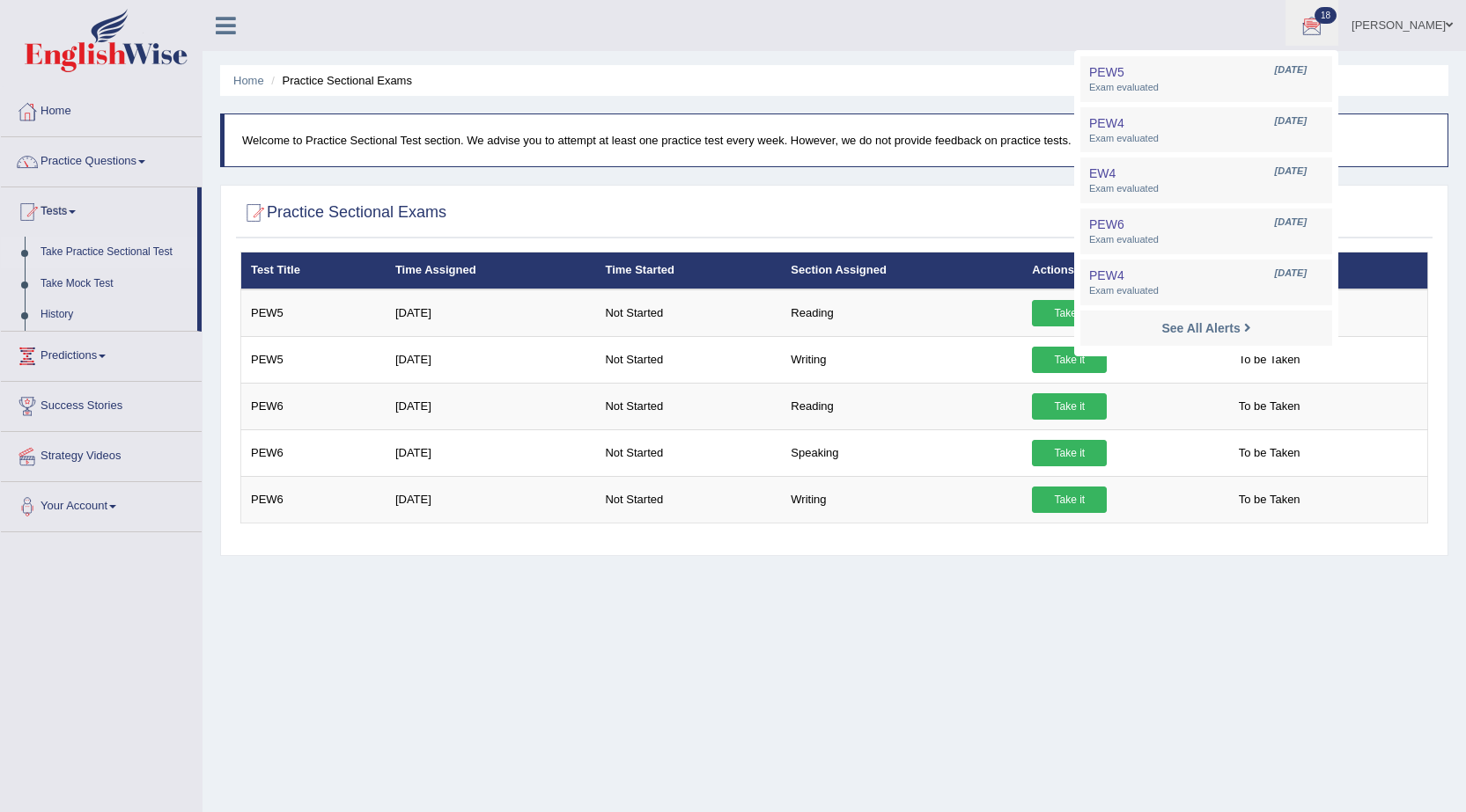
click at [1012, 78] on ul "Home Practice Sectional Exams" at bounding box center [834, 80] width 1228 height 31
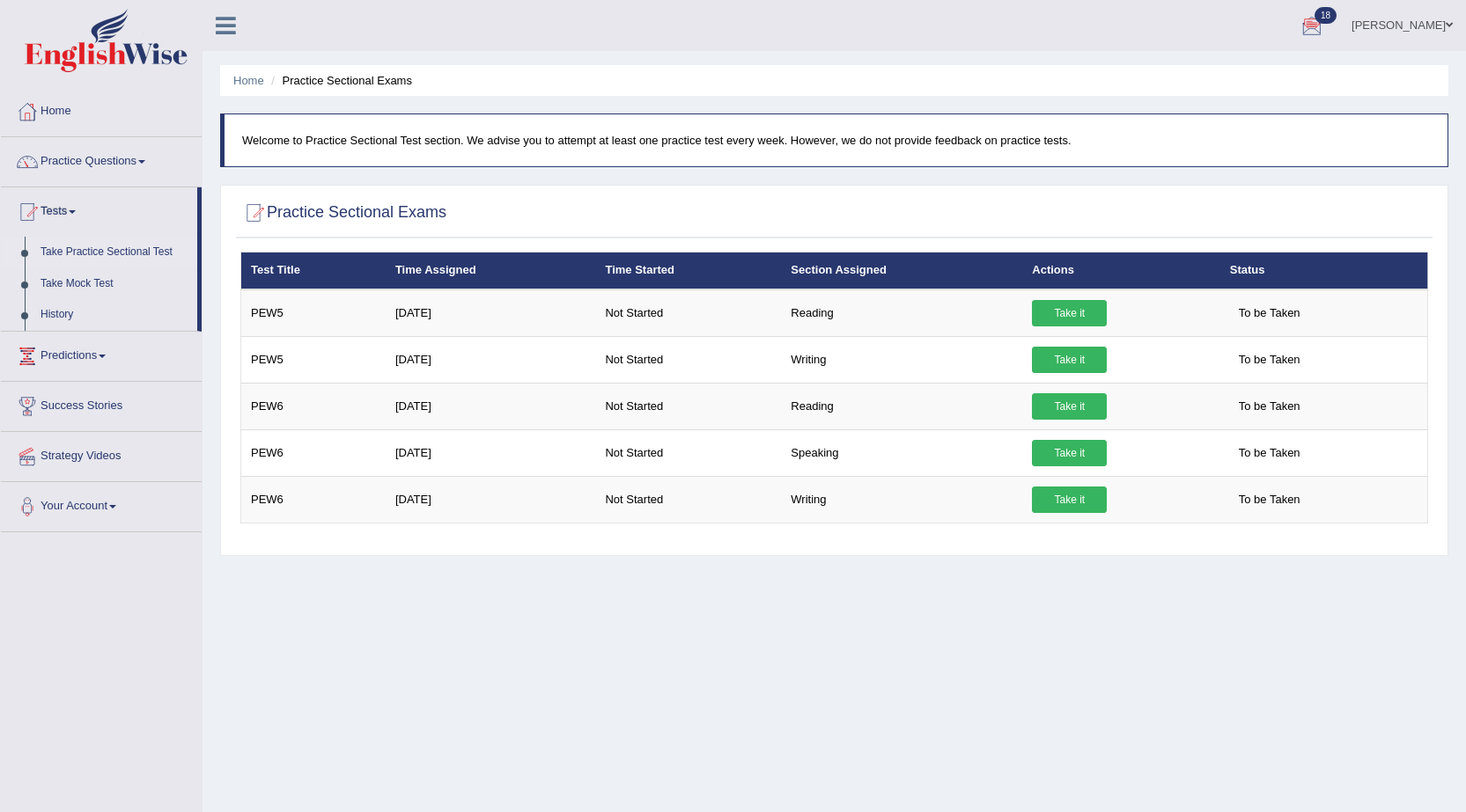
click at [1436, 21] on link "Anita" at bounding box center [1403, 23] width 128 height 45
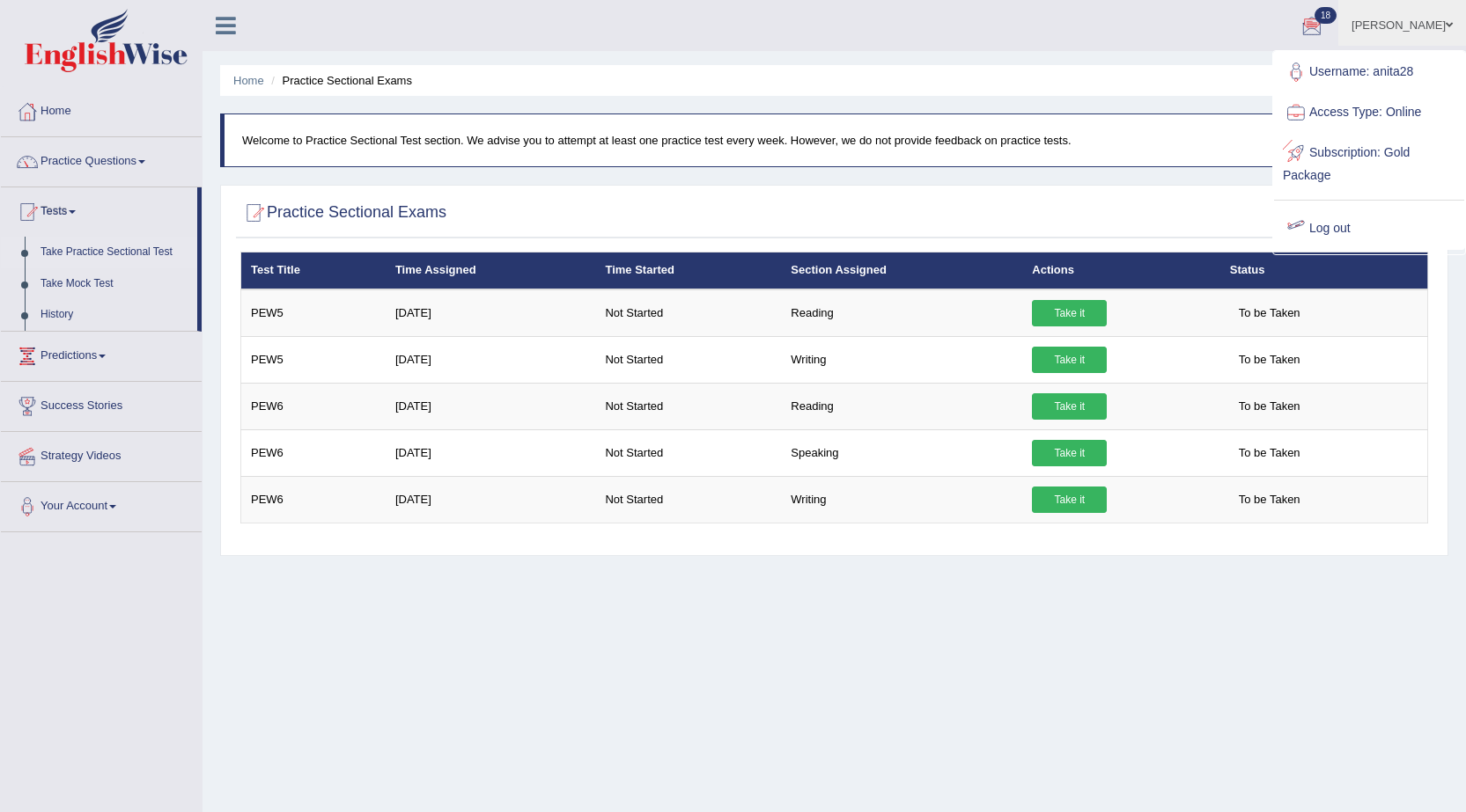
click at [1332, 227] on link "Log out" at bounding box center [1368, 229] width 190 height 40
